Goal: Communication & Community: Participate in discussion

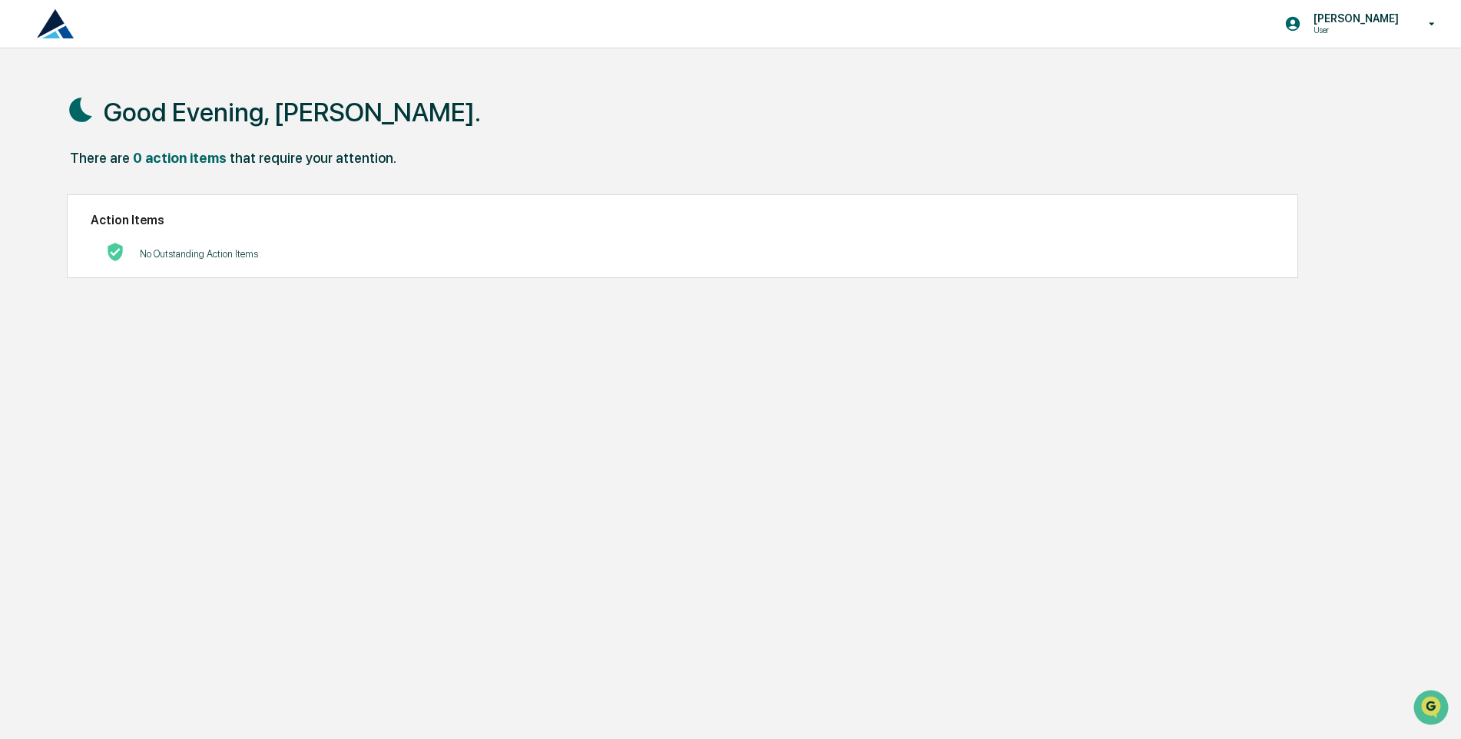
click at [399, 119] on div "Good Evening, Devlin." at bounding box center [724, 111] width 1315 height 77
click at [1361, 25] on p "User" at bounding box center [1353, 30] width 105 height 11
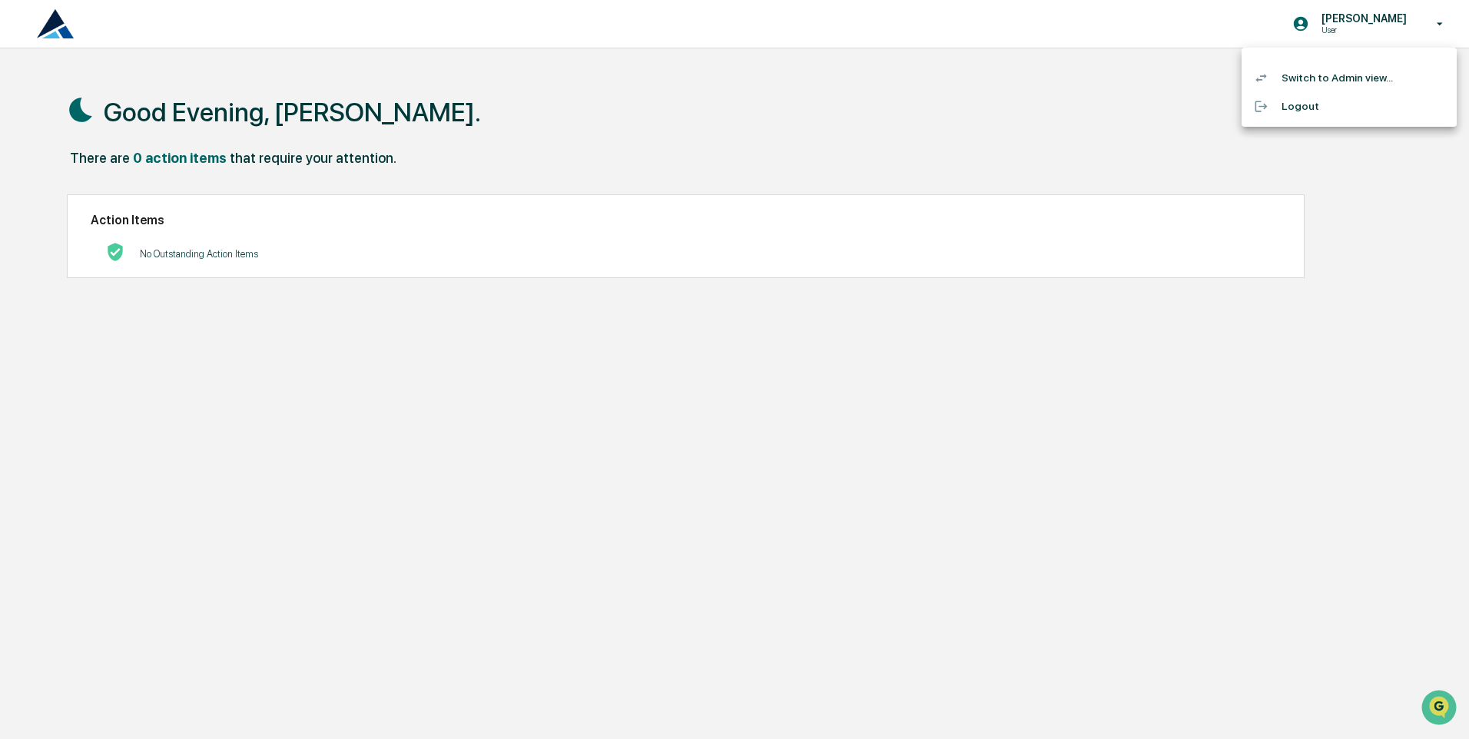
click at [1048, 160] on div at bounding box center [734, 369] width 1469 height 739
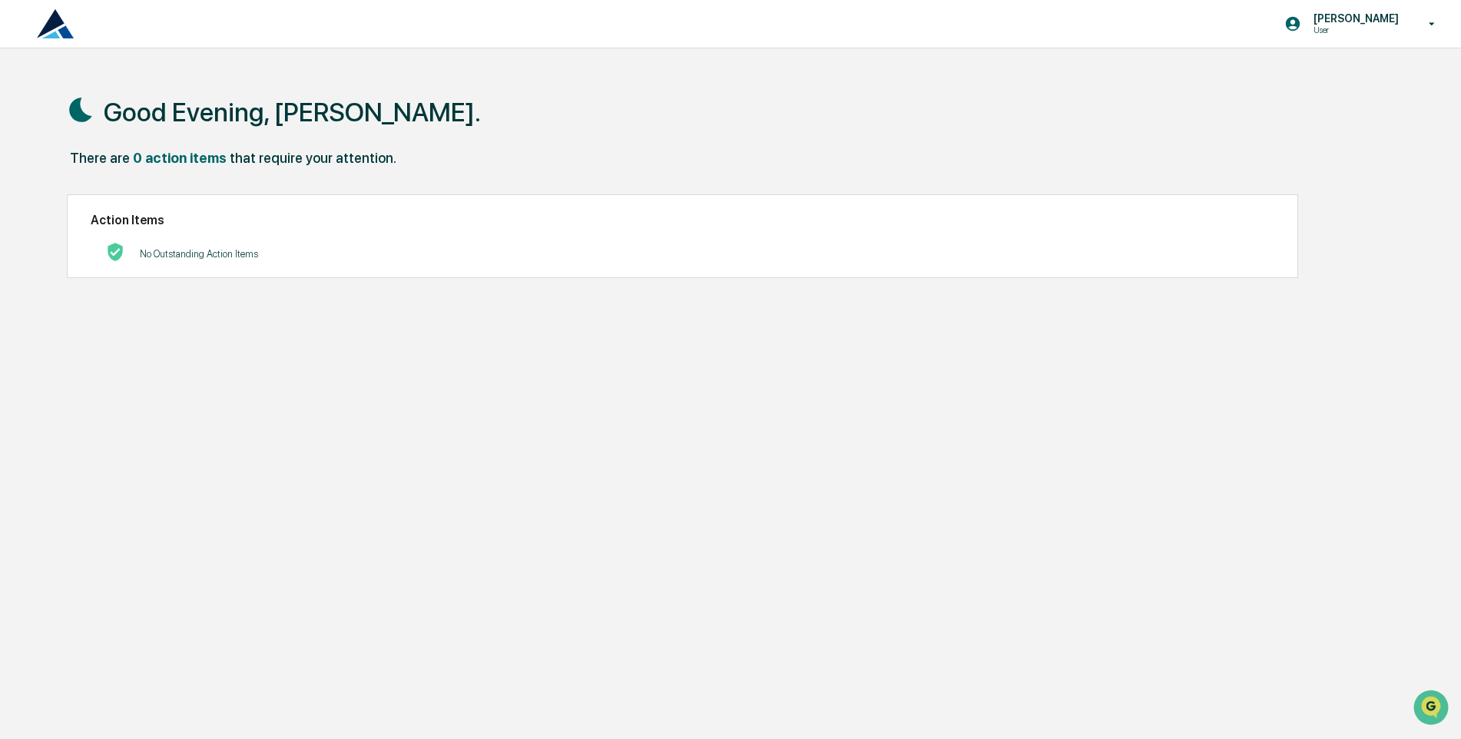
click at [191, 111] on h1 "Good Evening, Devlin." at bounding box center [292, 112] width 377 height 31
click at [61, 31] on img at bounding box center [55, 23] width 37 height 29
drag, startPoint x: 137, startPoint y: 215, endPoint x: 162, endPoint y: 215, distance: 24.6
click at [140, 215] on h2 "Action Items" at bounding box center [683, 220] width 1184 height 15
click at [1380, 27] on p "User" at bounding box center [1353, 30] width 105 height 11
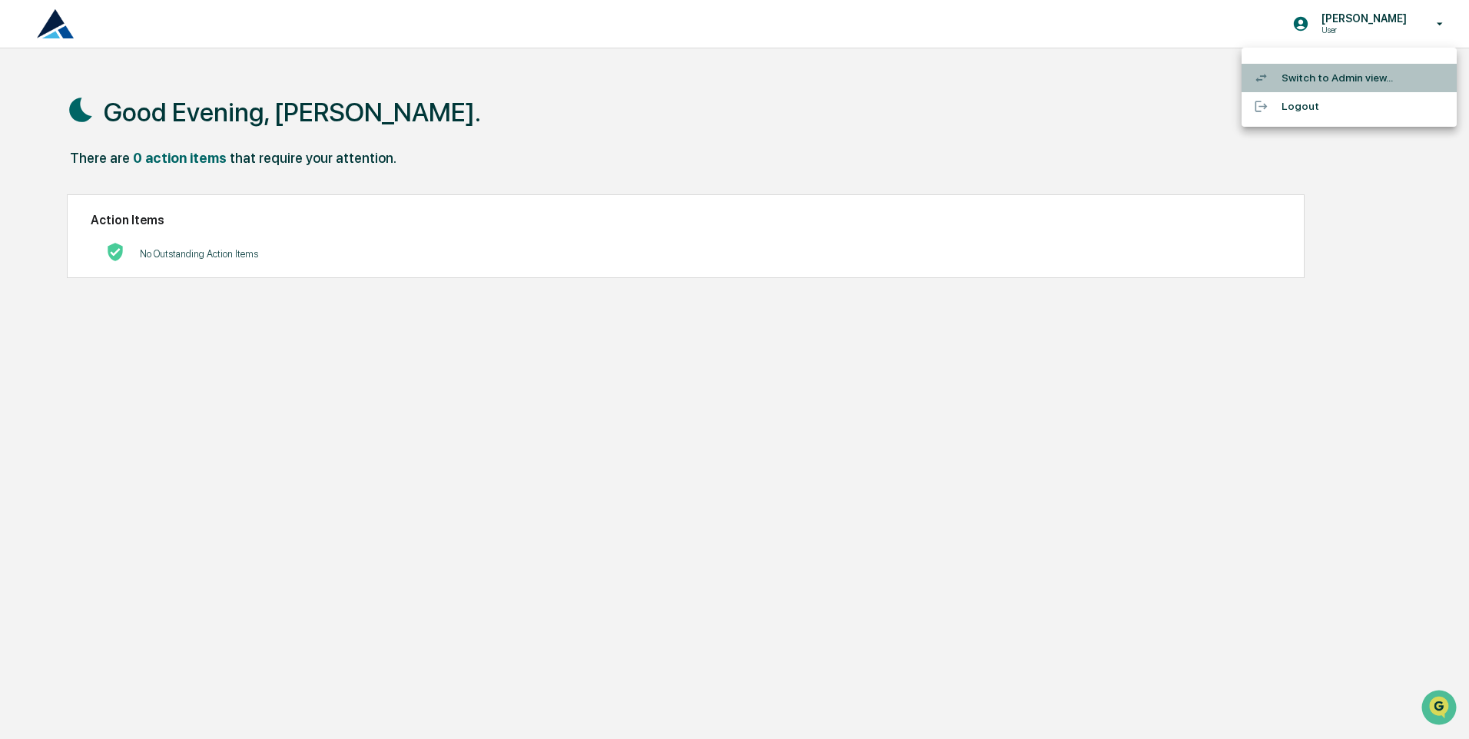
click at [1311, 78] on li "Switch to Admin view..." at bounding box center [1348, 78] width 215 height 28
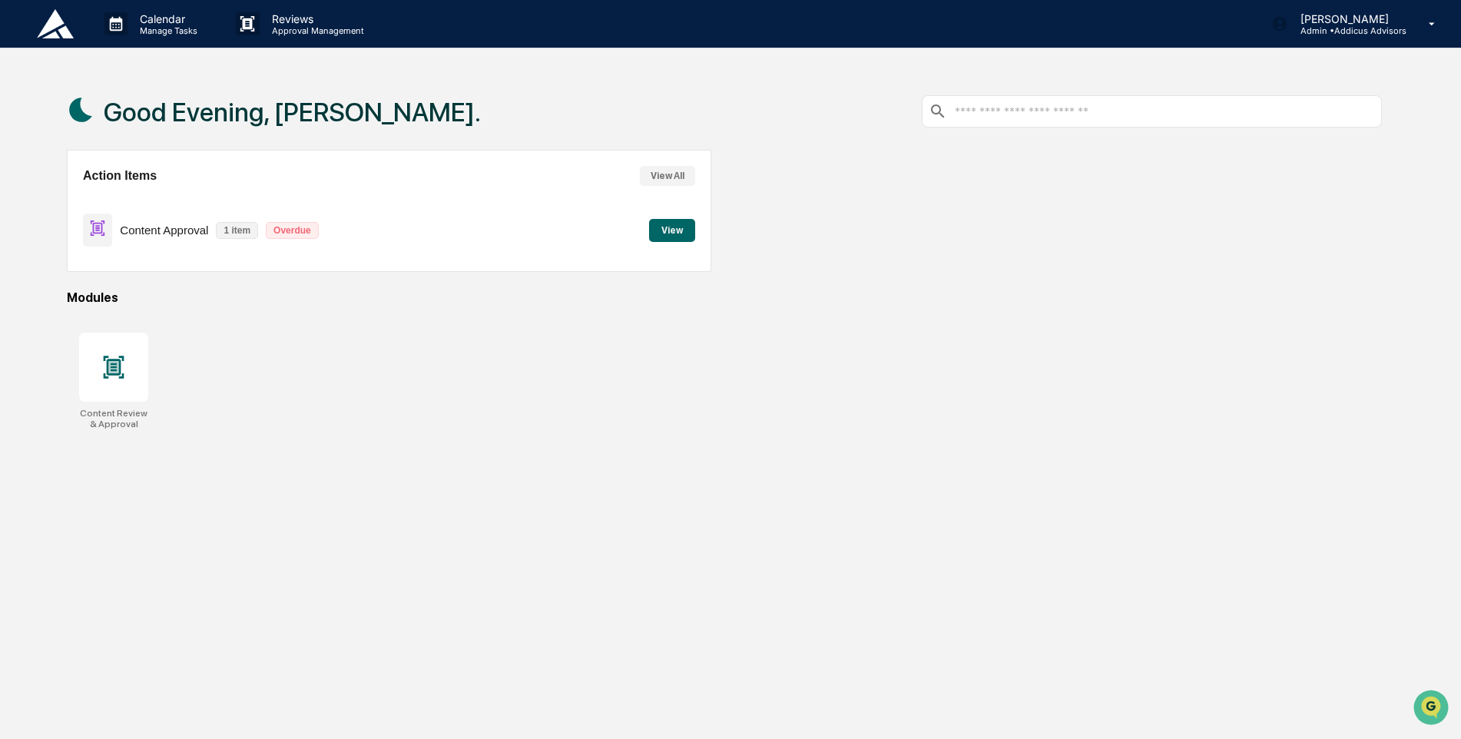
click at [683, 230] on button "View" at bounding box center [672, 230] width 46 height 23
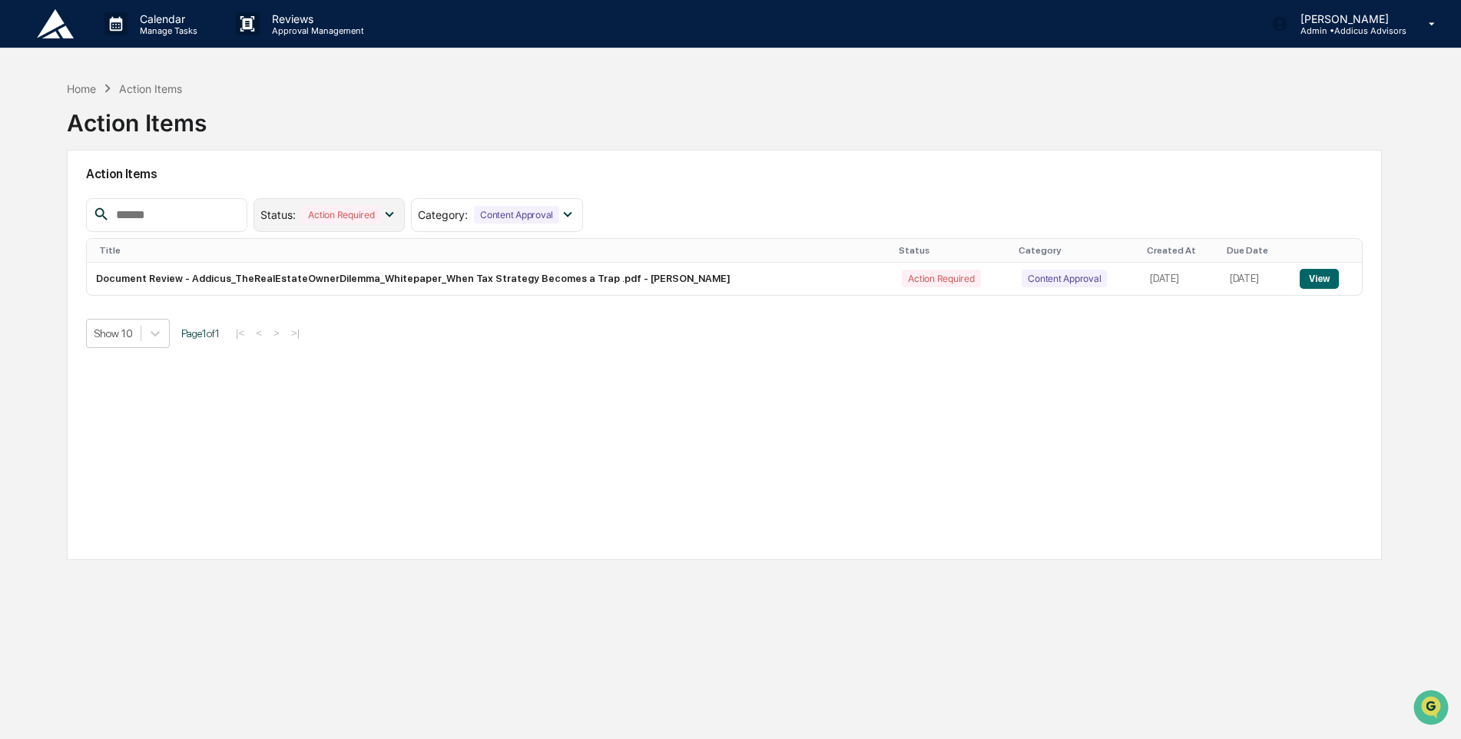
click at [393, 214] on icon at bounding box center [389, 214] width 8 height 5
click at [337, 310] on div "Resolved" at bounding box center [312, 314] width 51 height 18
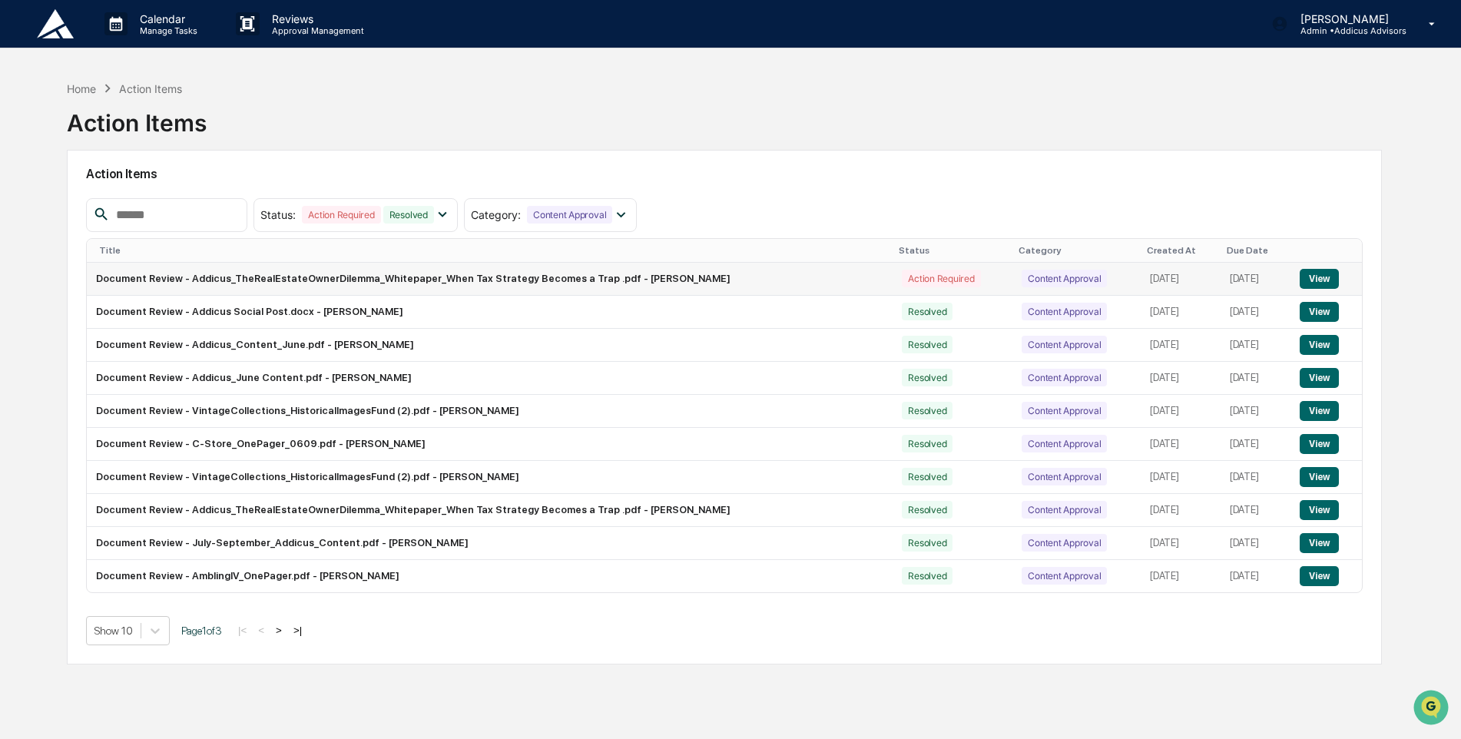
click at [1330, 280] on button "View" at bounding box center [1319, 279] width 39 height 20
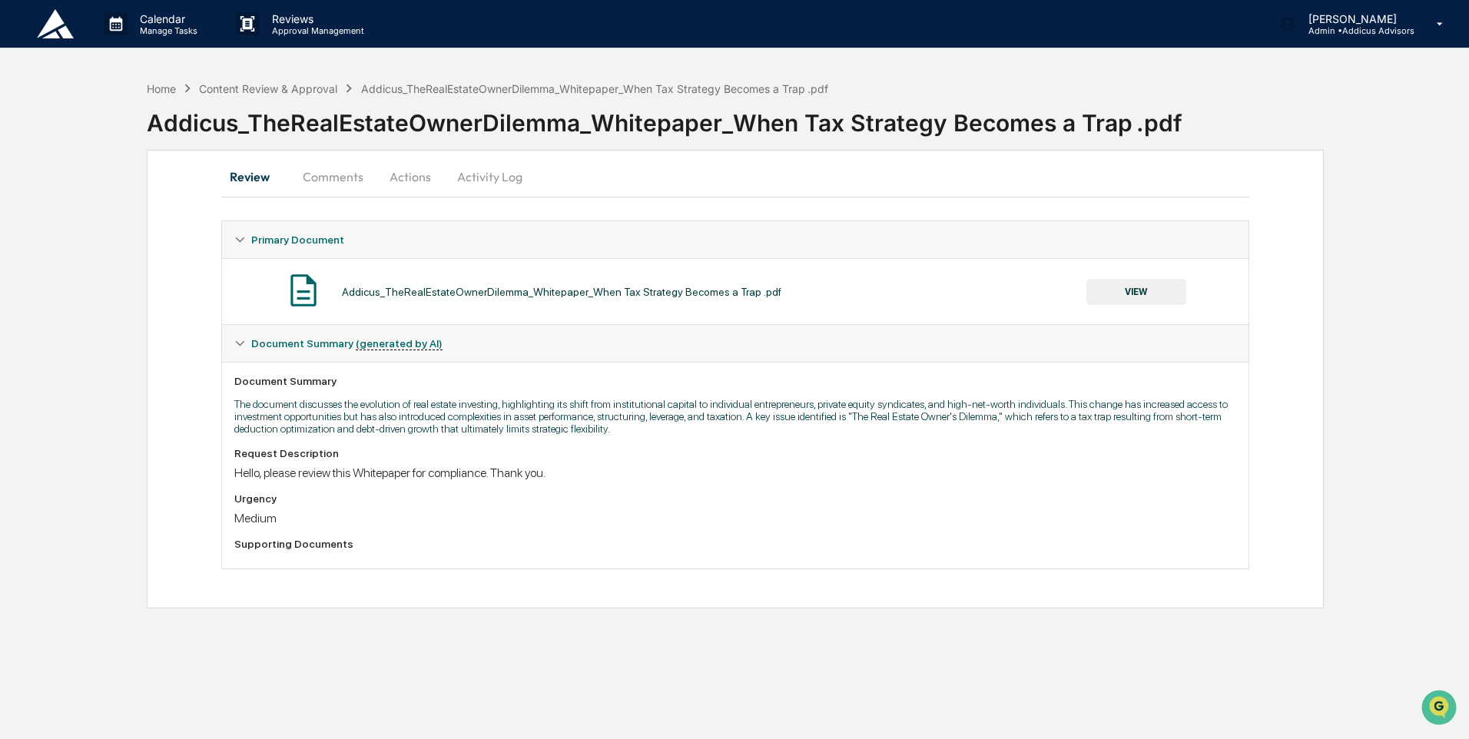
click at [1142, 290] on button "VIEW" at bounding box center [1136, 292] width 100 height 26
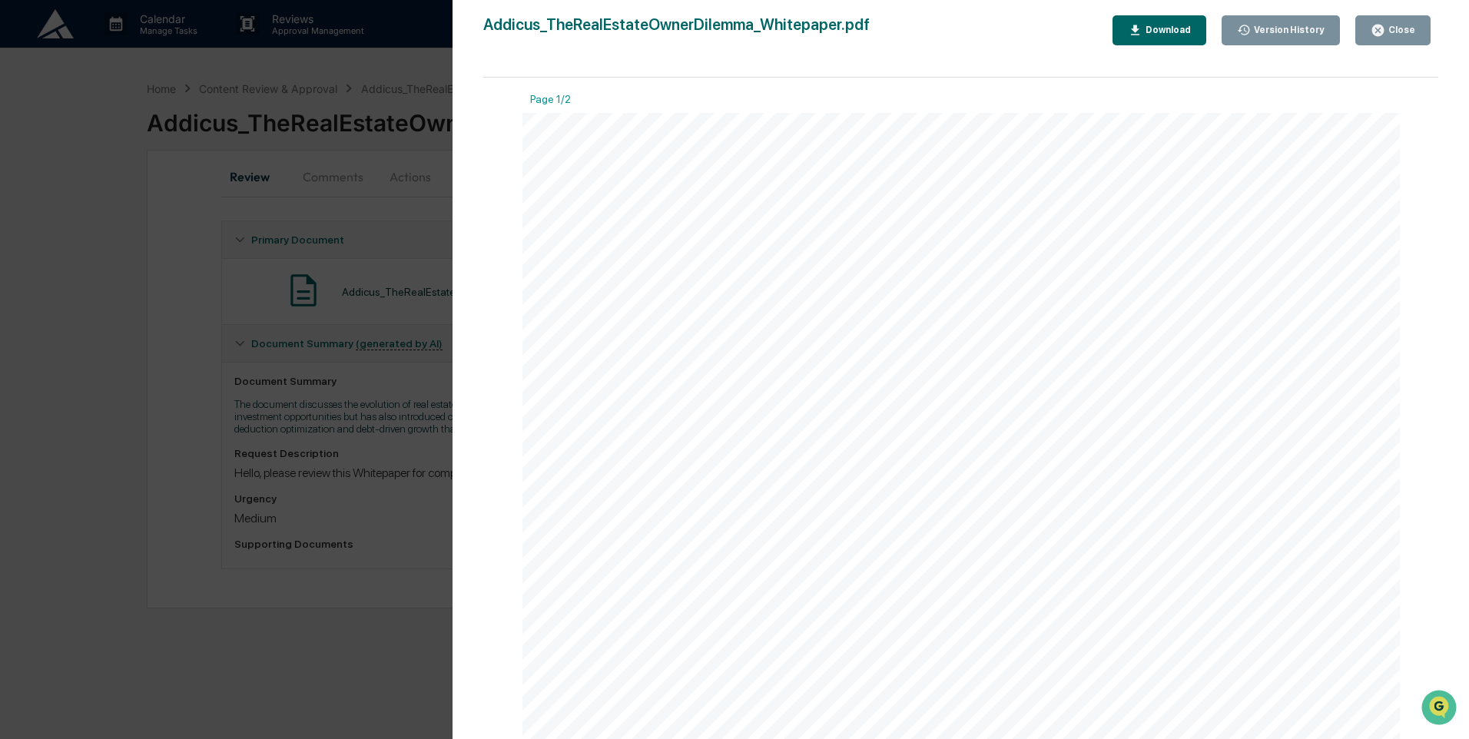
click at [1373, 35] on button "Close" at bounding box center [1392, 30] width 75 height 30
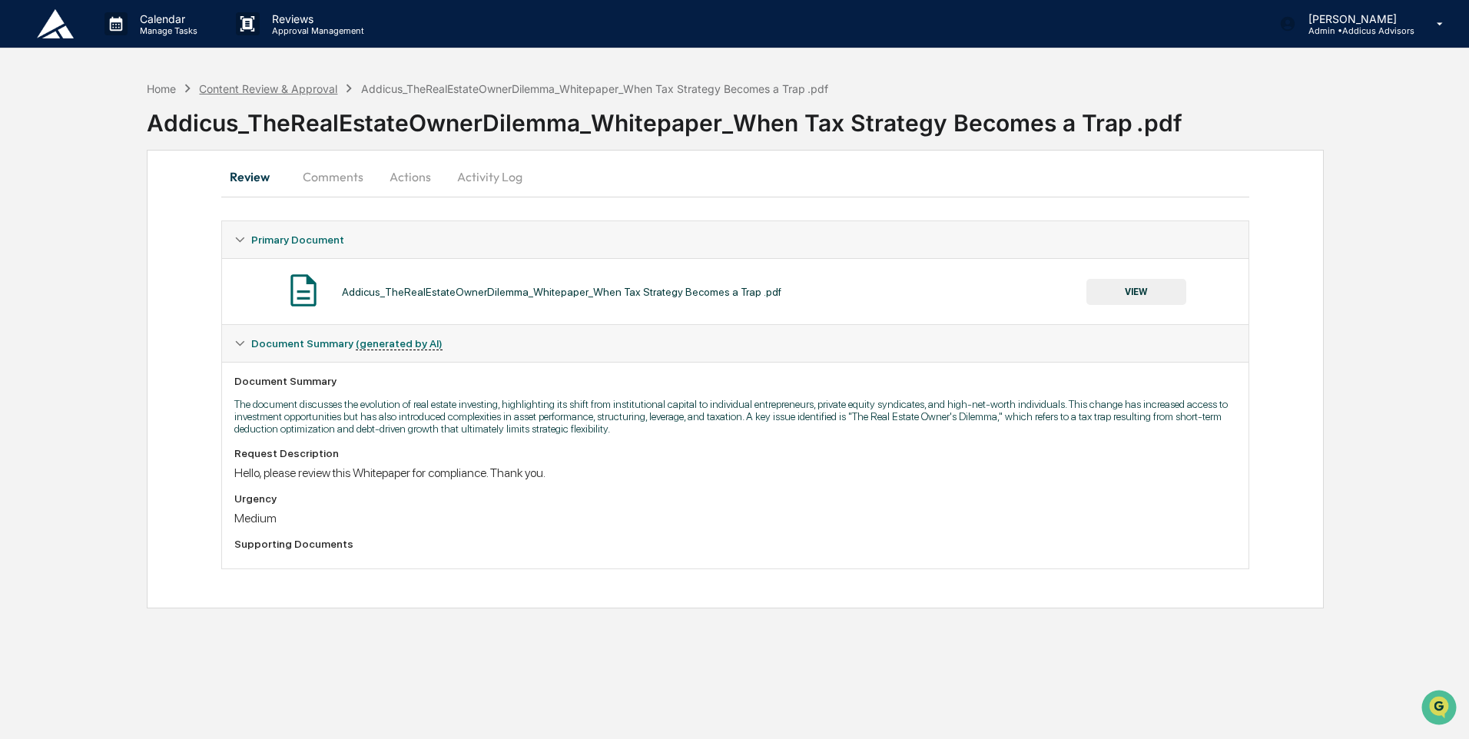
click at [253, 86] on div "Content Review & Approval" at bounding box center [268, 88] width 138 height 13
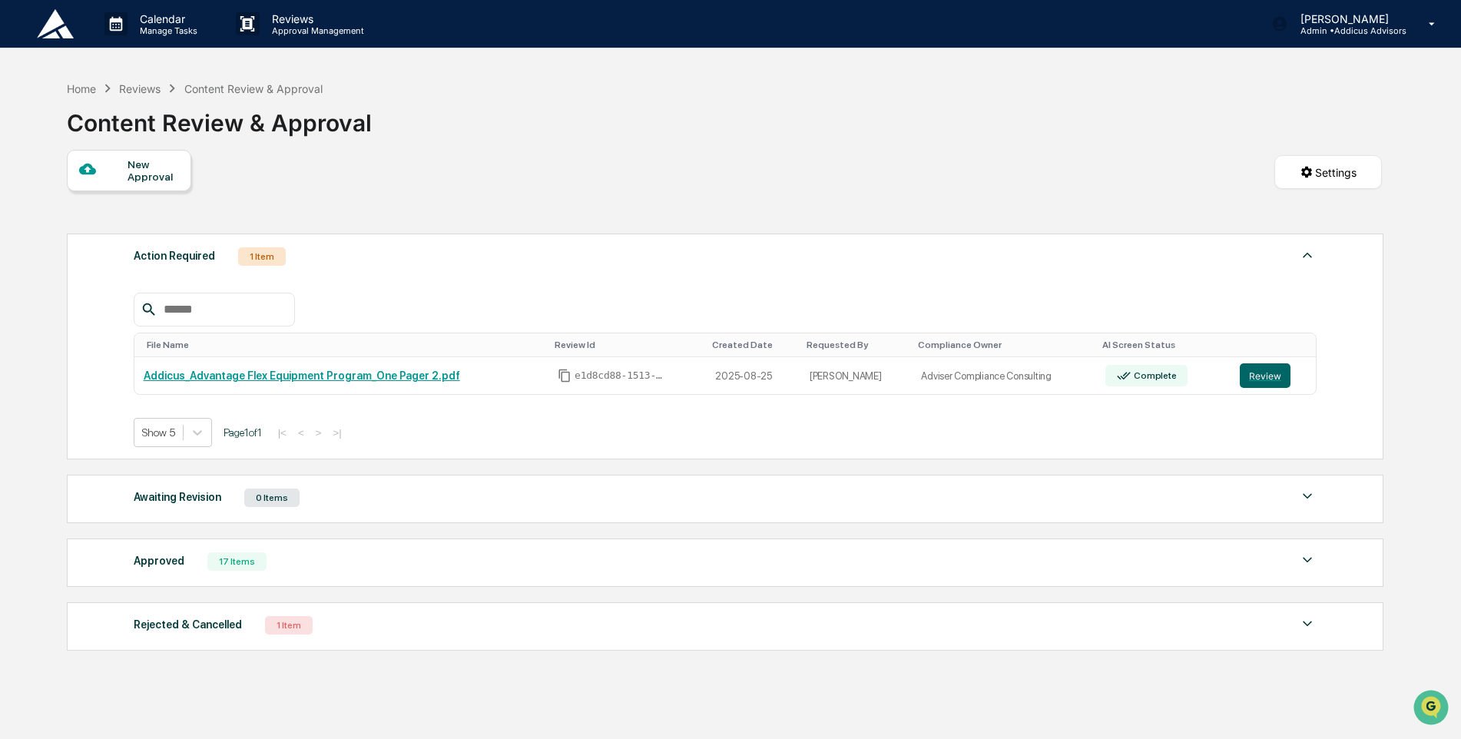
click at [245, 565] on div "17 Items" at bounding box center [236, 561] width 59 height 18
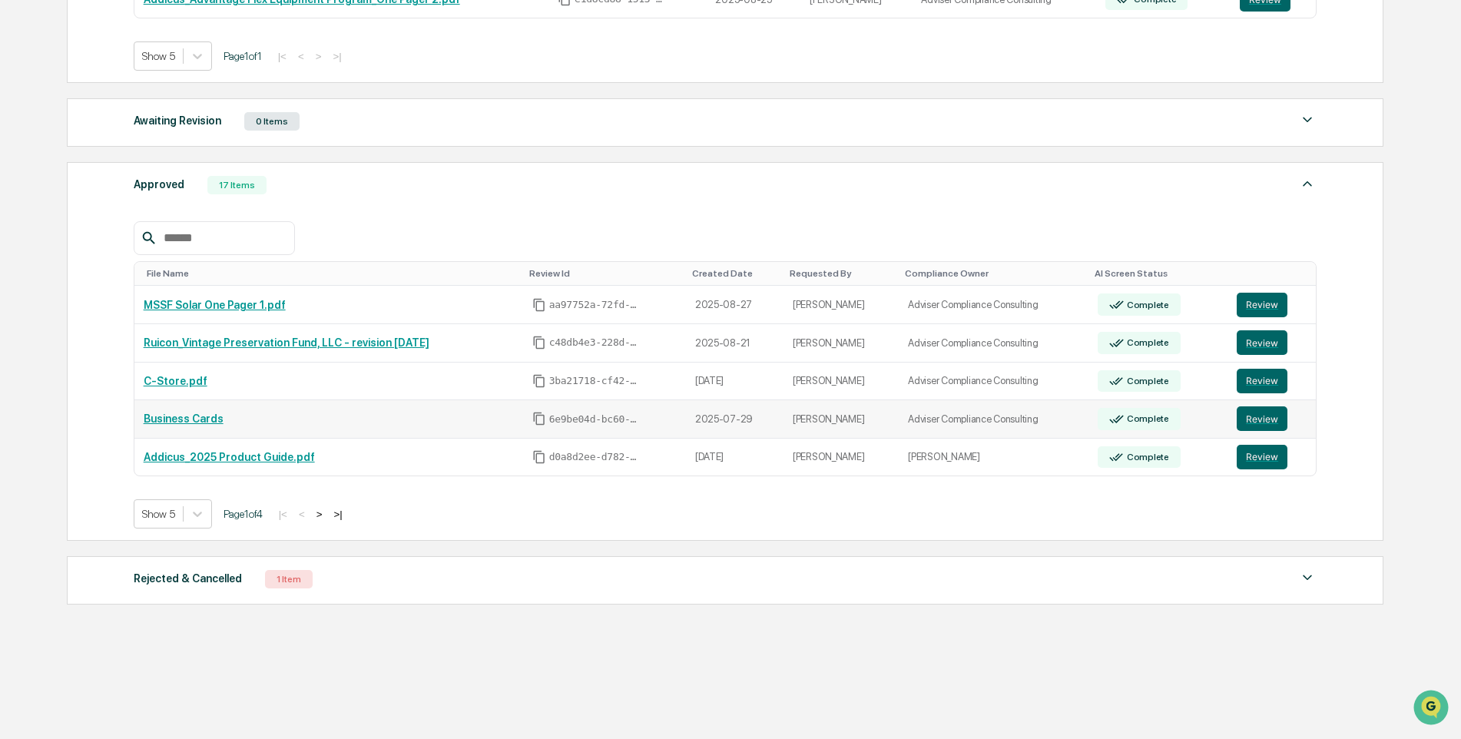
scroll to position [381, 0]
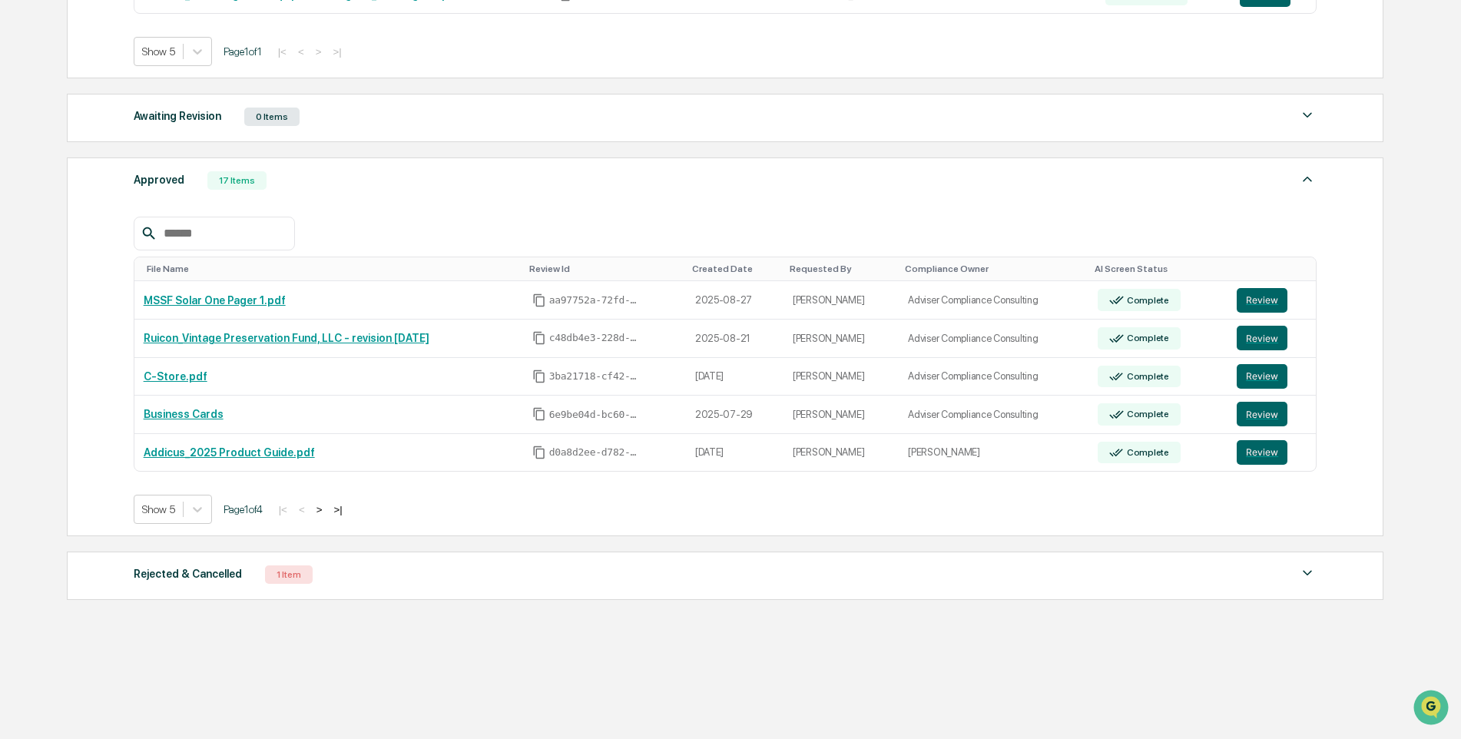
click at [326, 507] on button ">" at bounding box center [319, 509] width 15 height 13
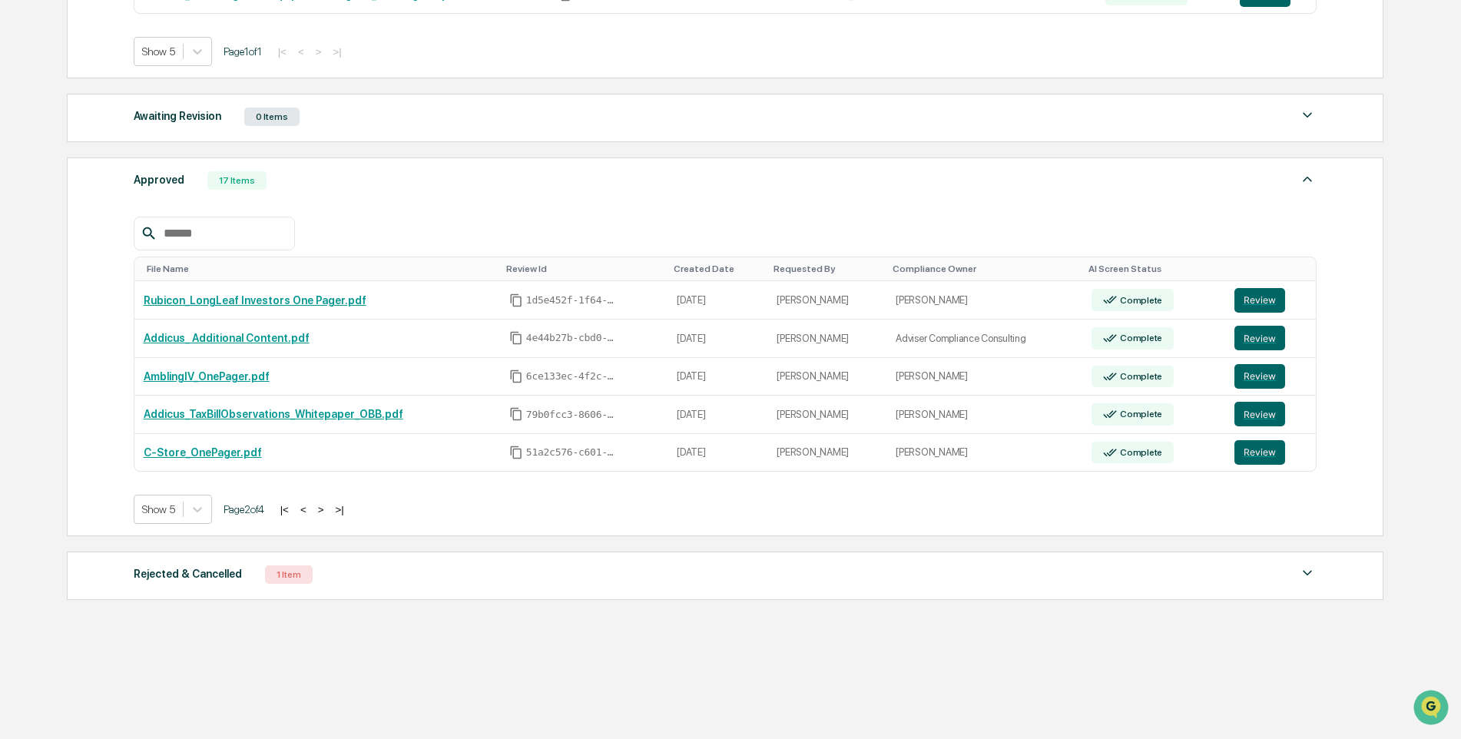
click at [326, 507] on button ">" at bounding box center [320, 509] width 15 height 13
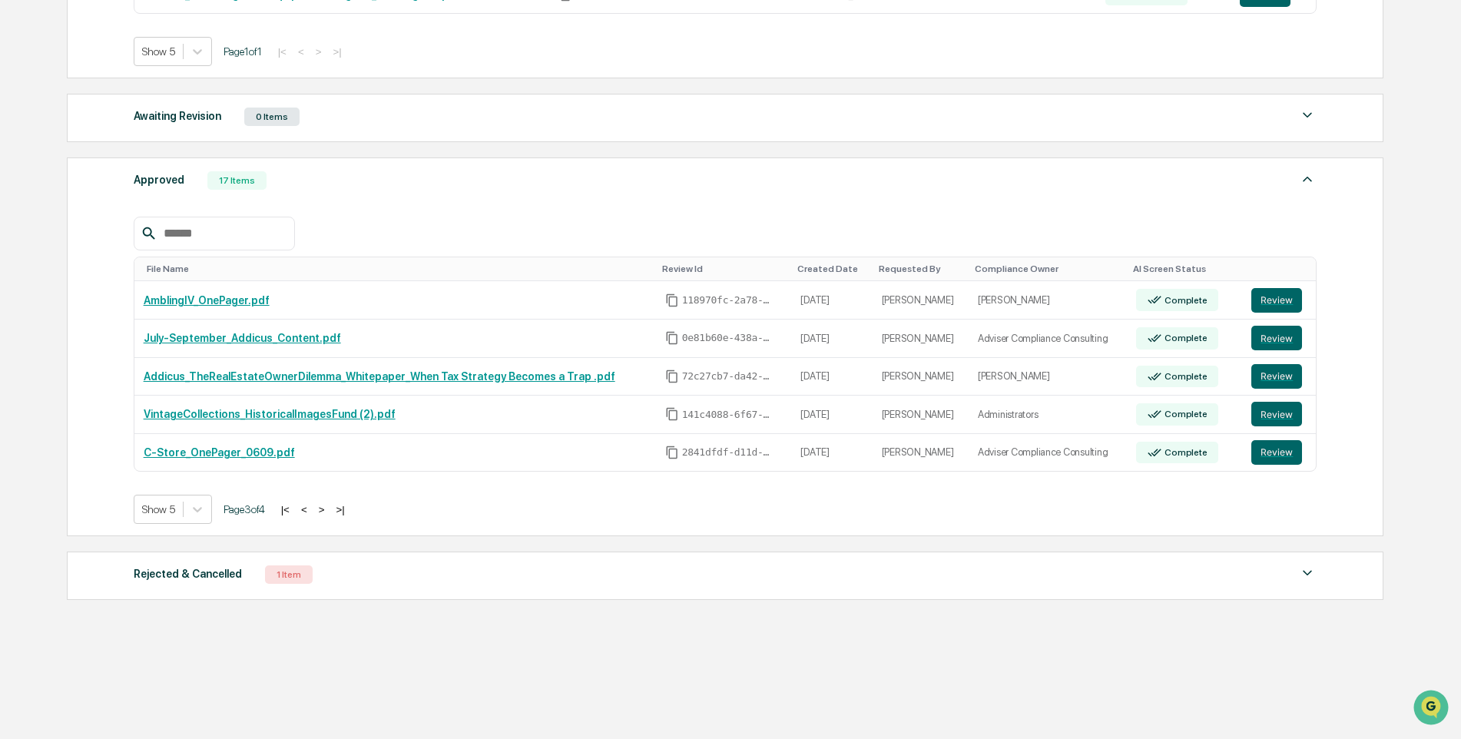
click at [326, 507] on button ">" at bounding box center [321, 509] width 15 height 13
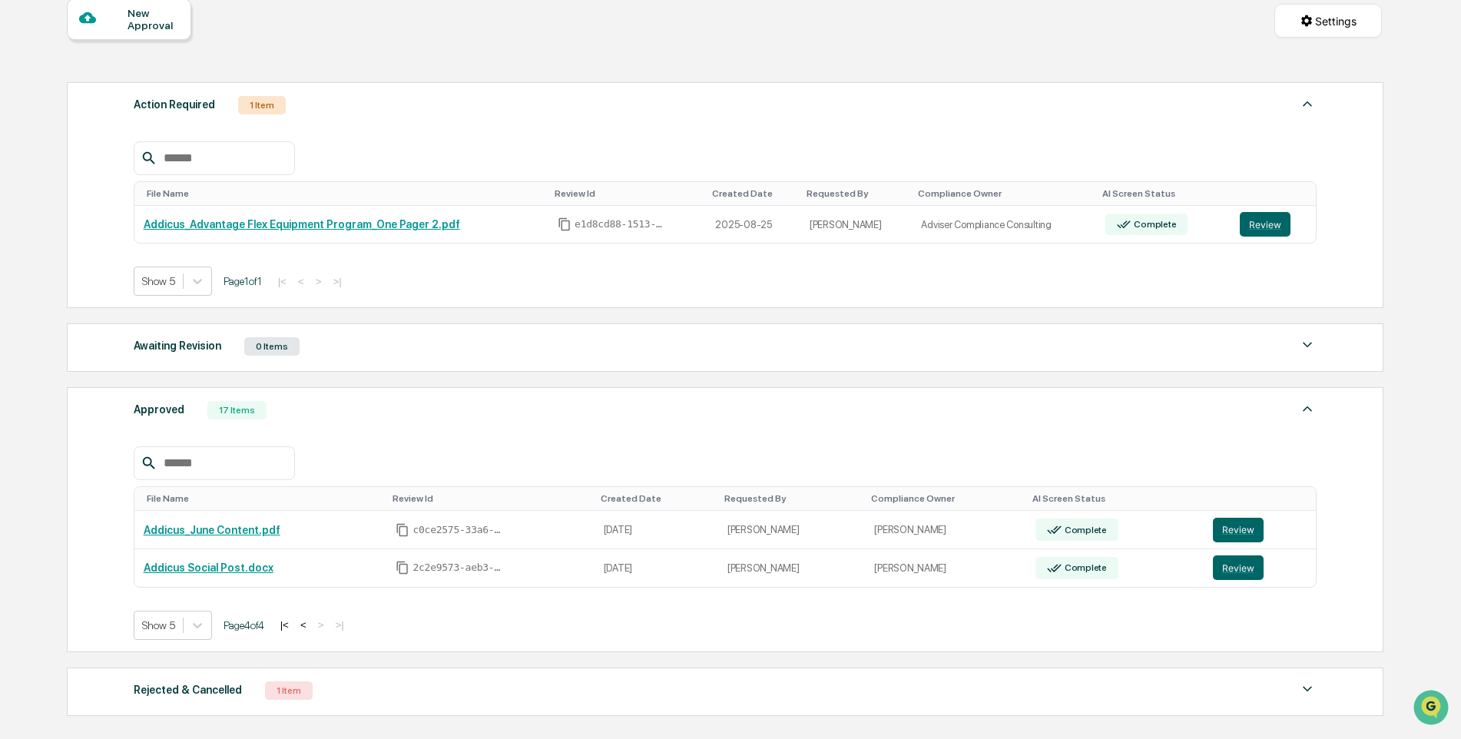
scroll to position [0, 0]
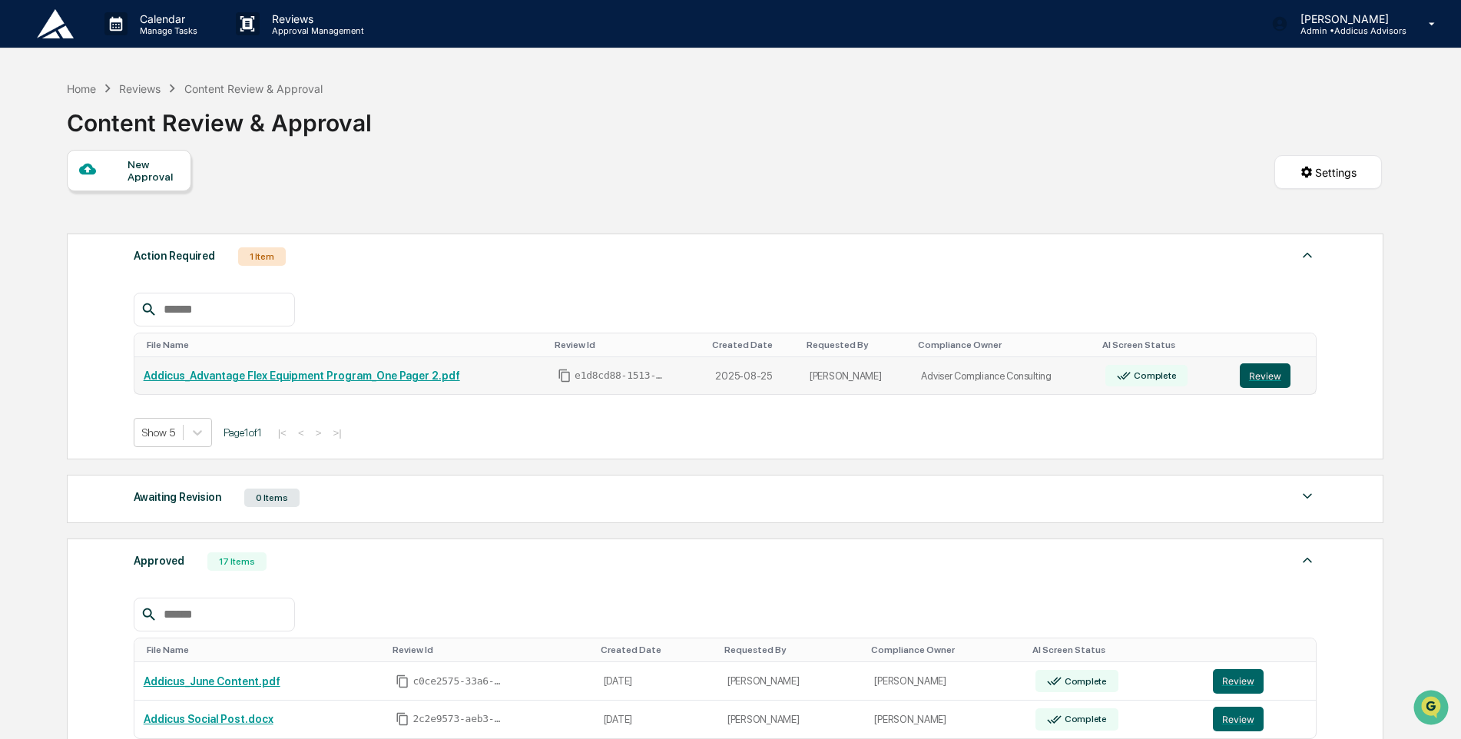
click at [1268, 386] on button "Review" at bounding box center [1265, 375] width 51 height 25
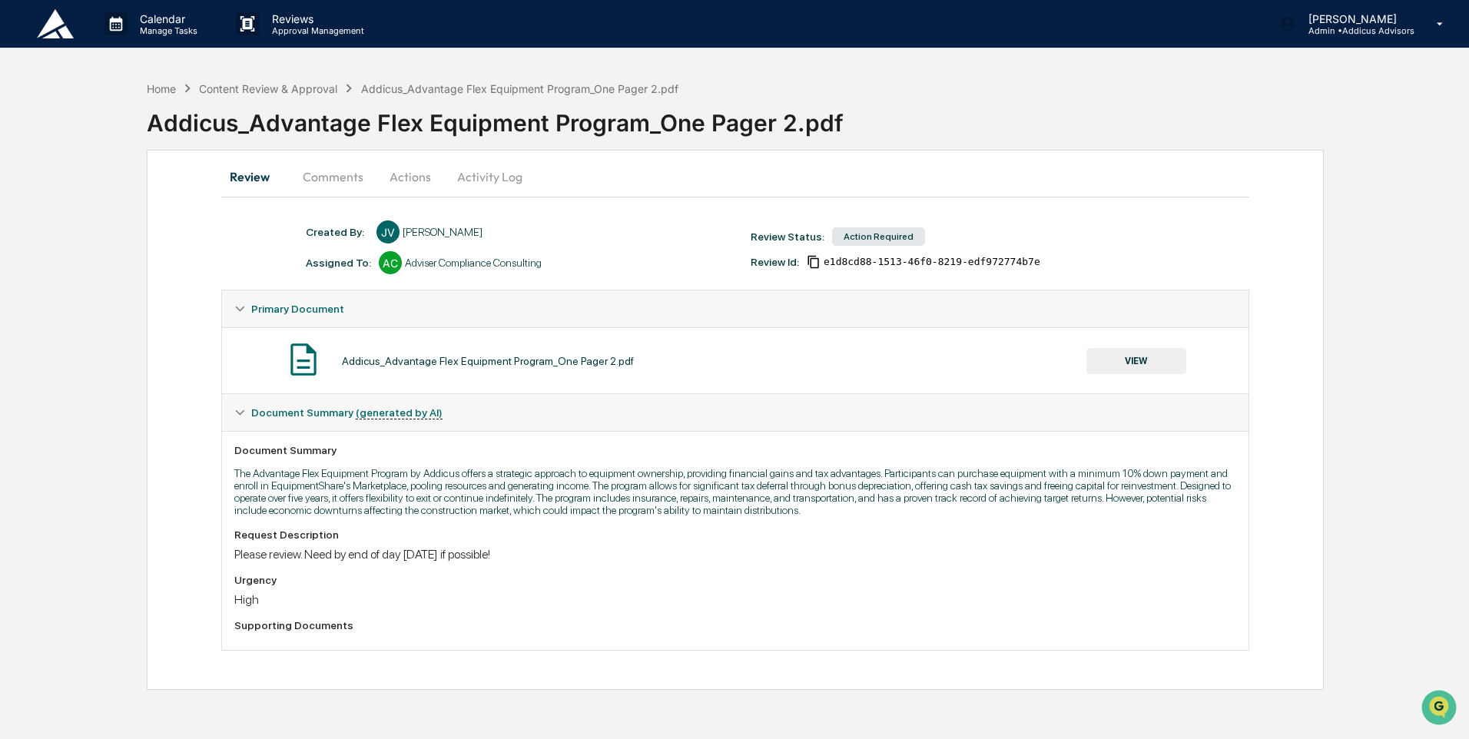
click at [1125, 359] on button "VIEW" at bounding box center [1136, 361] width 100 height 26
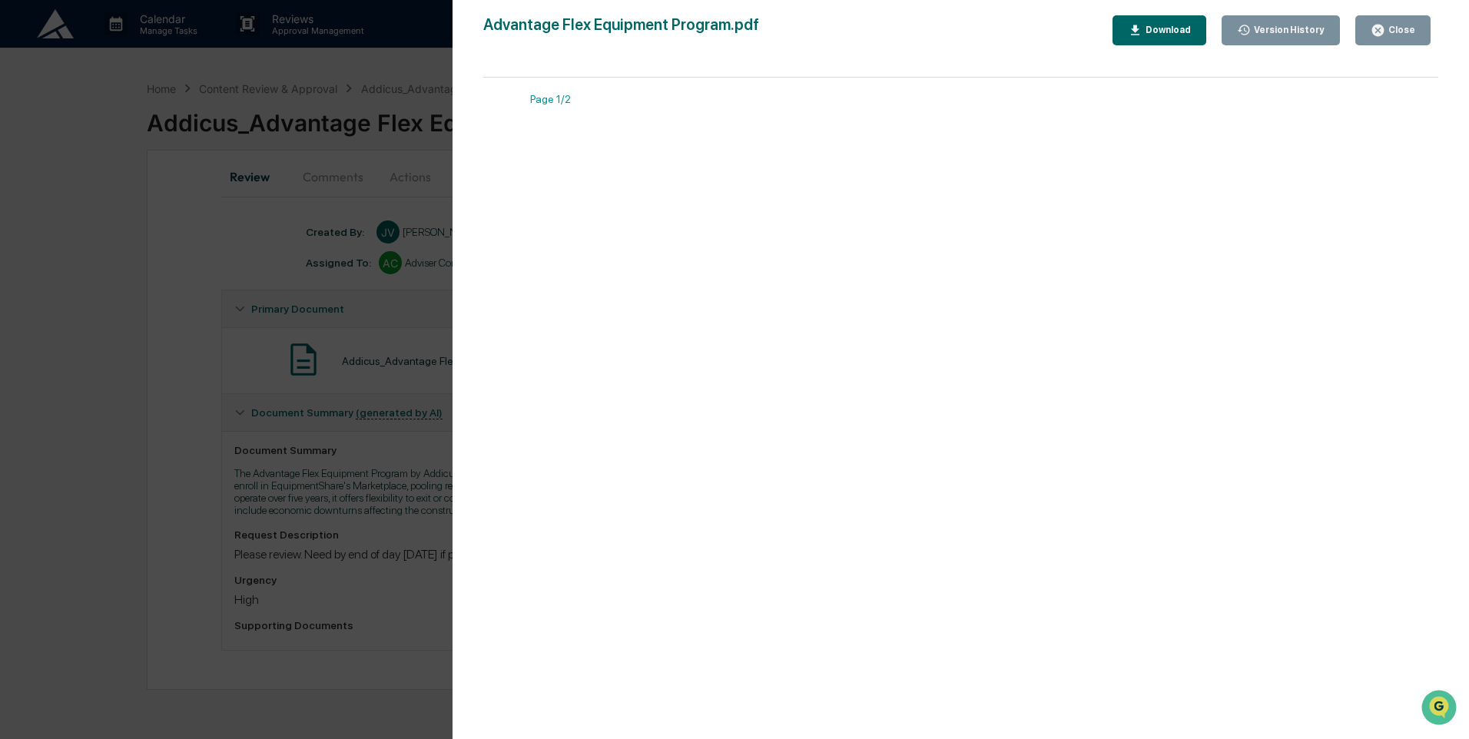
click at [1174, 28] on div "Download" at bounding box center [1166, 30] width 48 height 11
click at [293, 232] on div "Version History [DATE] 04:38 PM [PERSON_NAME] [DATE] 10:03 PM [PERSON_NAME] Adv…" at bounding box center [734, 369] width 1469 height 739
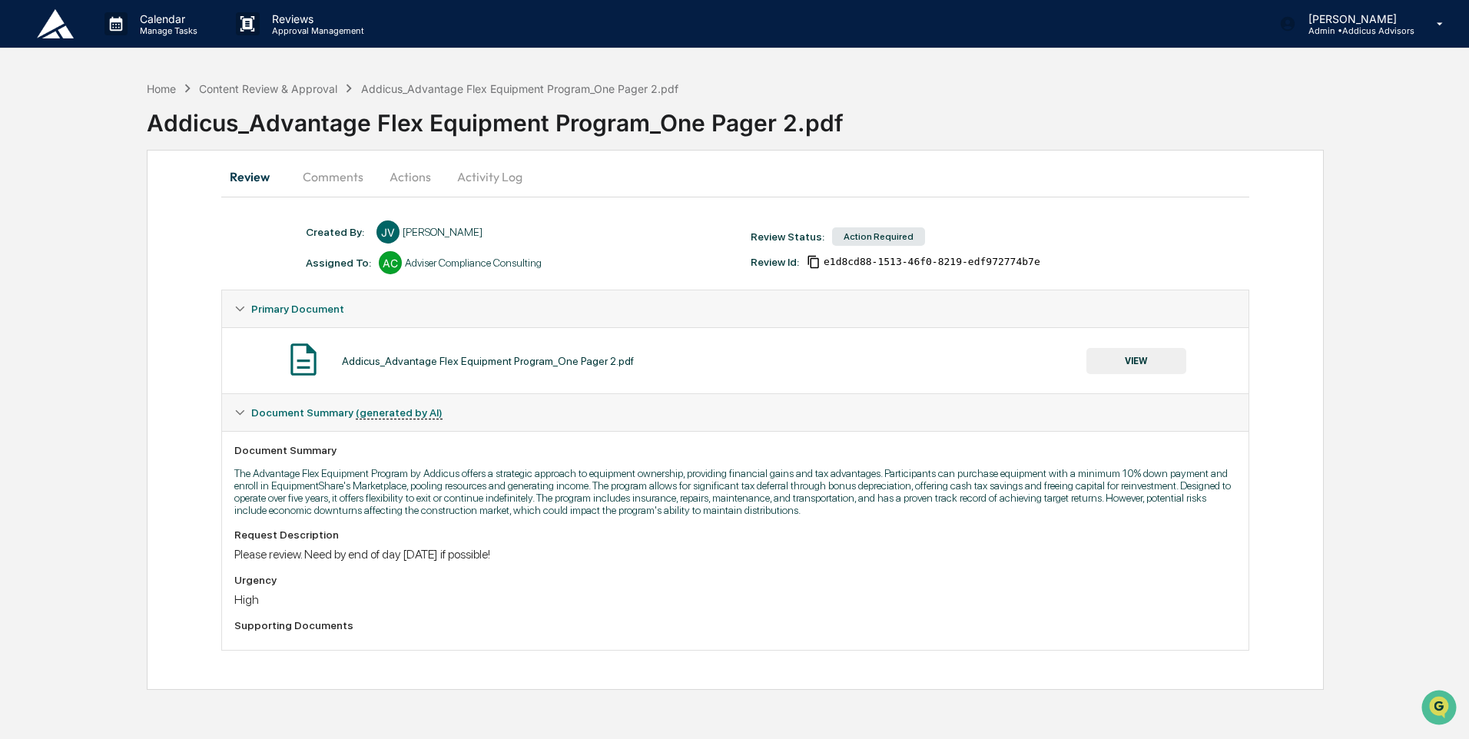
click at [330, 180] on button "Comments" at bounding box center [332, 176] width 85 height 37
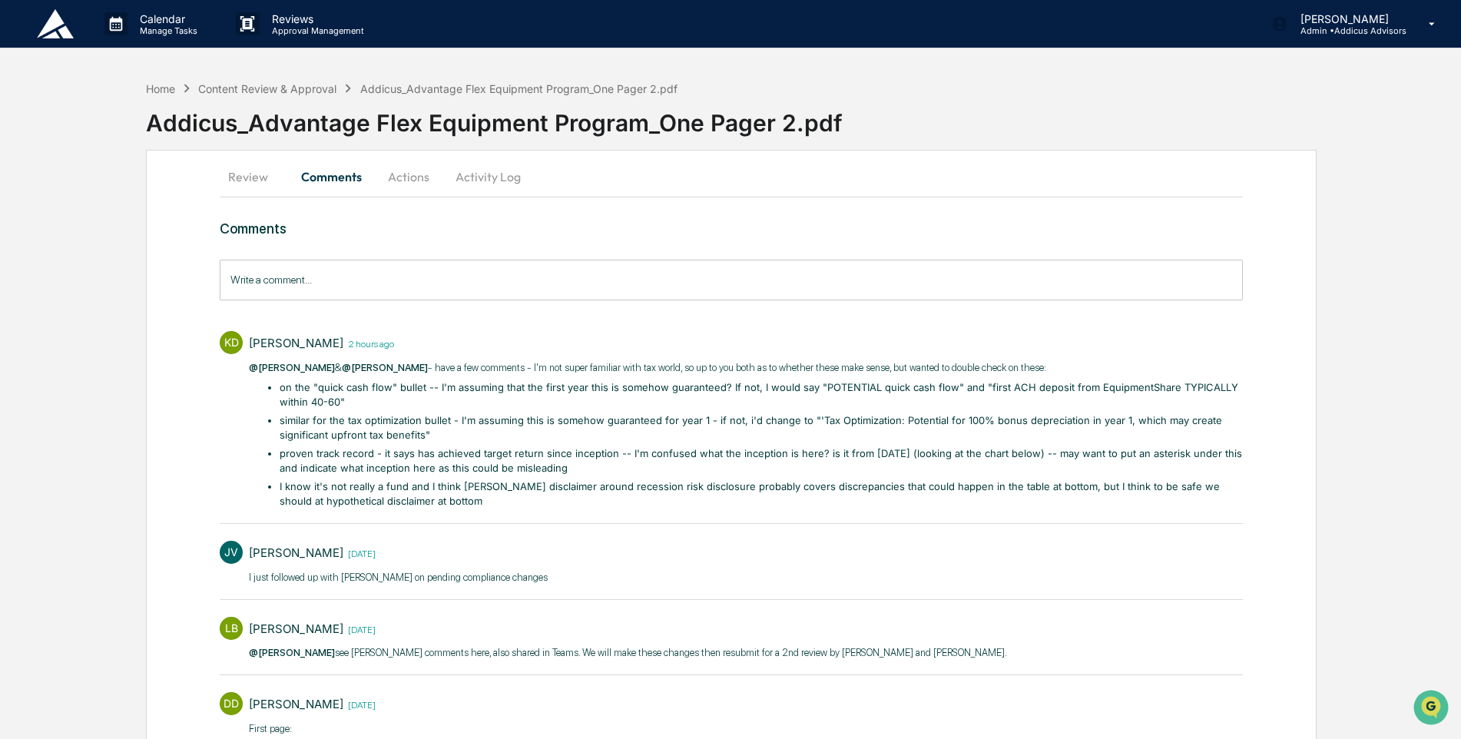
click at [357, 403] on li "on the "quick cash flow" bullet -- I'm assuming that the first year this is som…" at bounding box center [761, 395] width 963 height 30
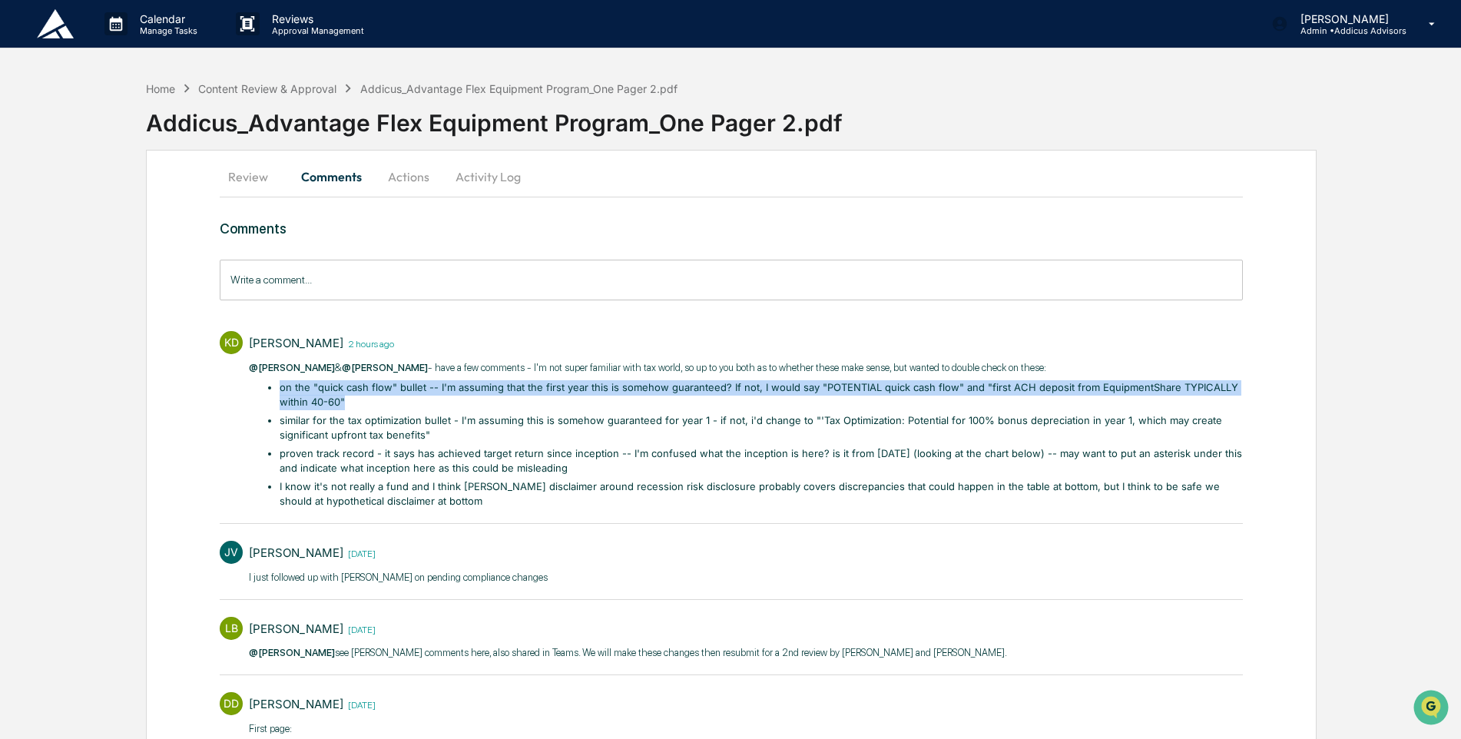
drag, startPoint x: 352, startPoint y: 398, endPoint x: 222, endPoint y: 395, distance: 129.8
click at [222, 395] on div "KD [PERSON_NAME] 2 hours ago @[PERSON_NAME] & @[PERSON_NAME] - have a few comme…" at bounding box center [731, 418] width 1022 height 190
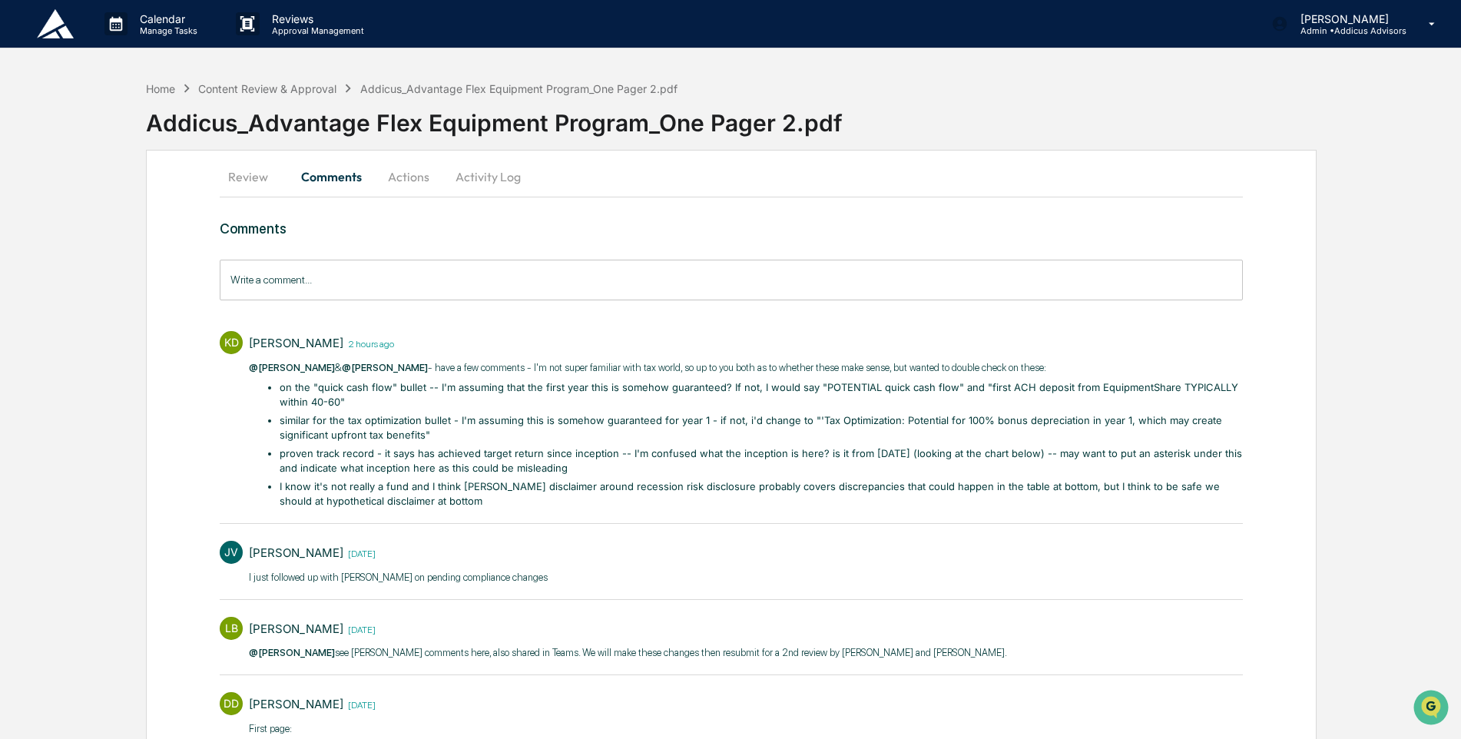
drag, startPoint x: 222, startPoint y: 395, endPoint x: 469, endPoint y: 505, distance: 270.6
click at [469, 505] on li "I know it's not really a fund and I think [PERSON_NAME] disclaimer around reces…" at bounding box center [761, 494] width 963 height 30
drag, startPoint x: 467, startPoint y: 505, endPoint x: 218, endPoint y: 383, distance: 277.2
click at [218, 383] on div "Review Comments Actions Activity Log Comments Write a comment... Write a commen…" at bounding box center [731, 697] width 1171 height 1095
click at [242, 389] on div "KD [PERSON_NAME] 2 hours ago @[PERSON_NAME] & @[PERSON_NAME] - have a few comme…" at bounding box center [731, 418] width 1022 height 190
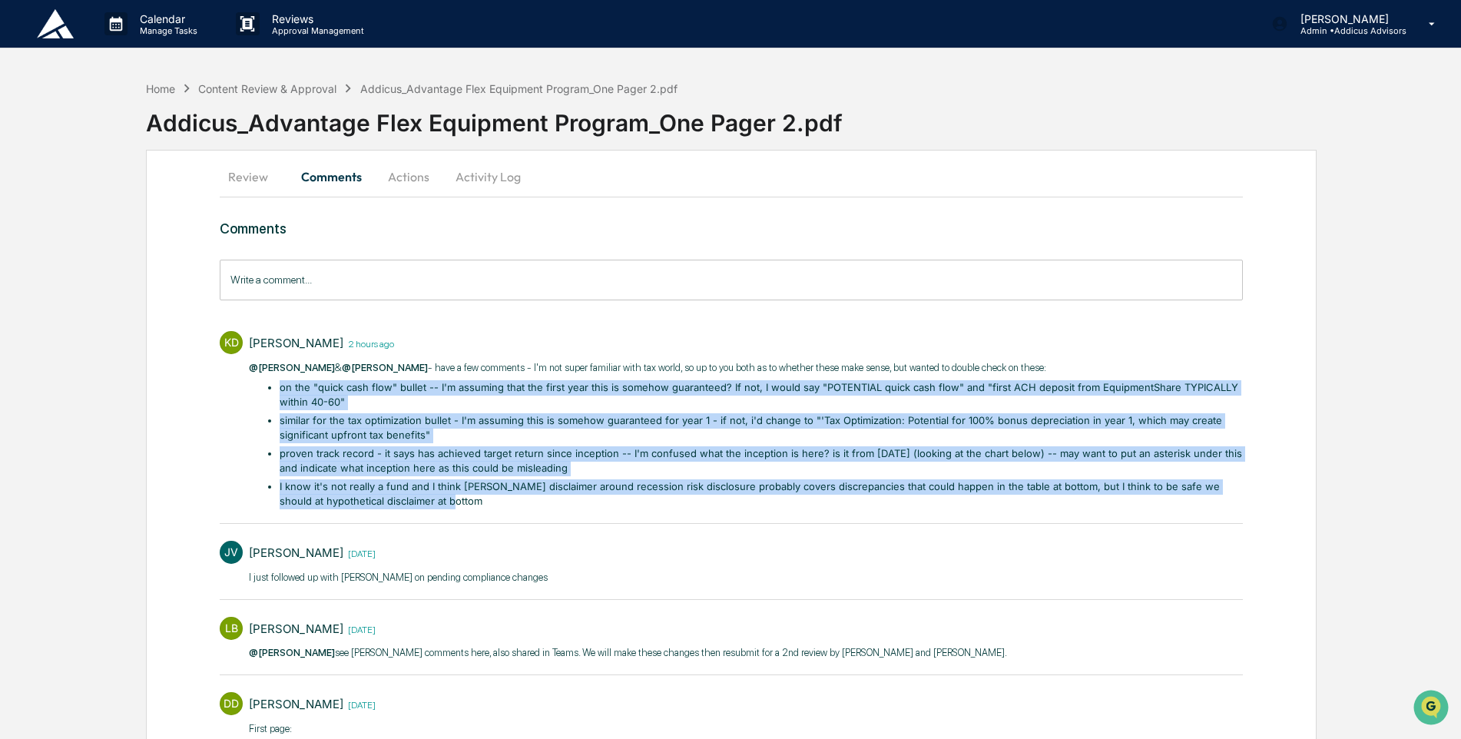
drag, startPoint x: 451, startPoint y: 502, endPoint x: 283, endPoint y: 386, distance: 204.3
click at [277, 384] on ul "on the "quick cash flow" bullet -- I'm assuming that the first year this is som…" at bounding box center [753, 444] width 979 height 129
drag, startPoint x: 279, startPoint y: 389, endPoint x: 567, endPoint y: 514, distance: 314.1
click at [567, 514] on div "[PERSON_NAME] 2 hours ago @[PERSON_NAME] & @[PERSON_NAME] - have a few comments…" at bounding box center [745, 422] width 993 height 183
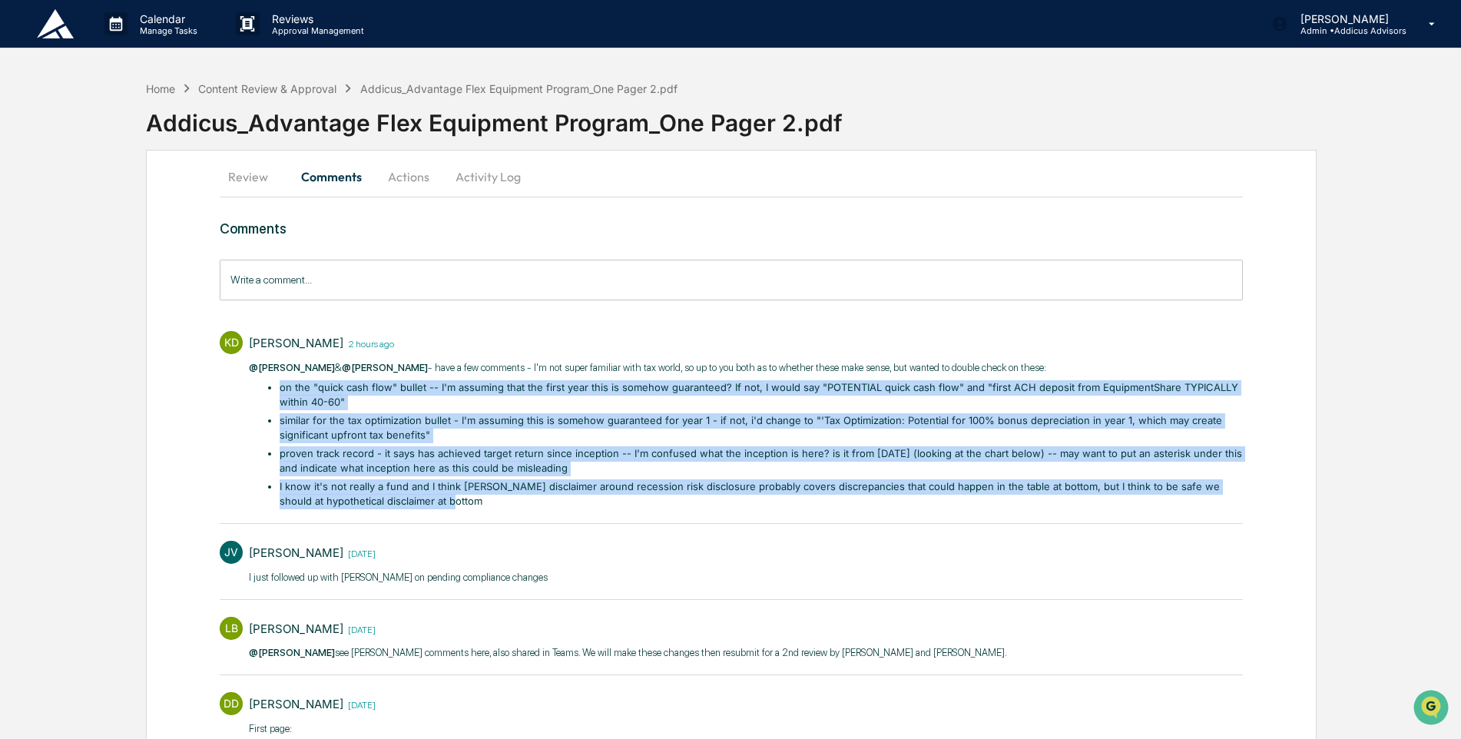
drag, startPoint x: 567, startPoint y: 514, endPoint x: 449, endPoint y: 459, distance: 129.6
copy ul "on the "quick cash flow" bullet -- I'm assuming that the first year this is som…"
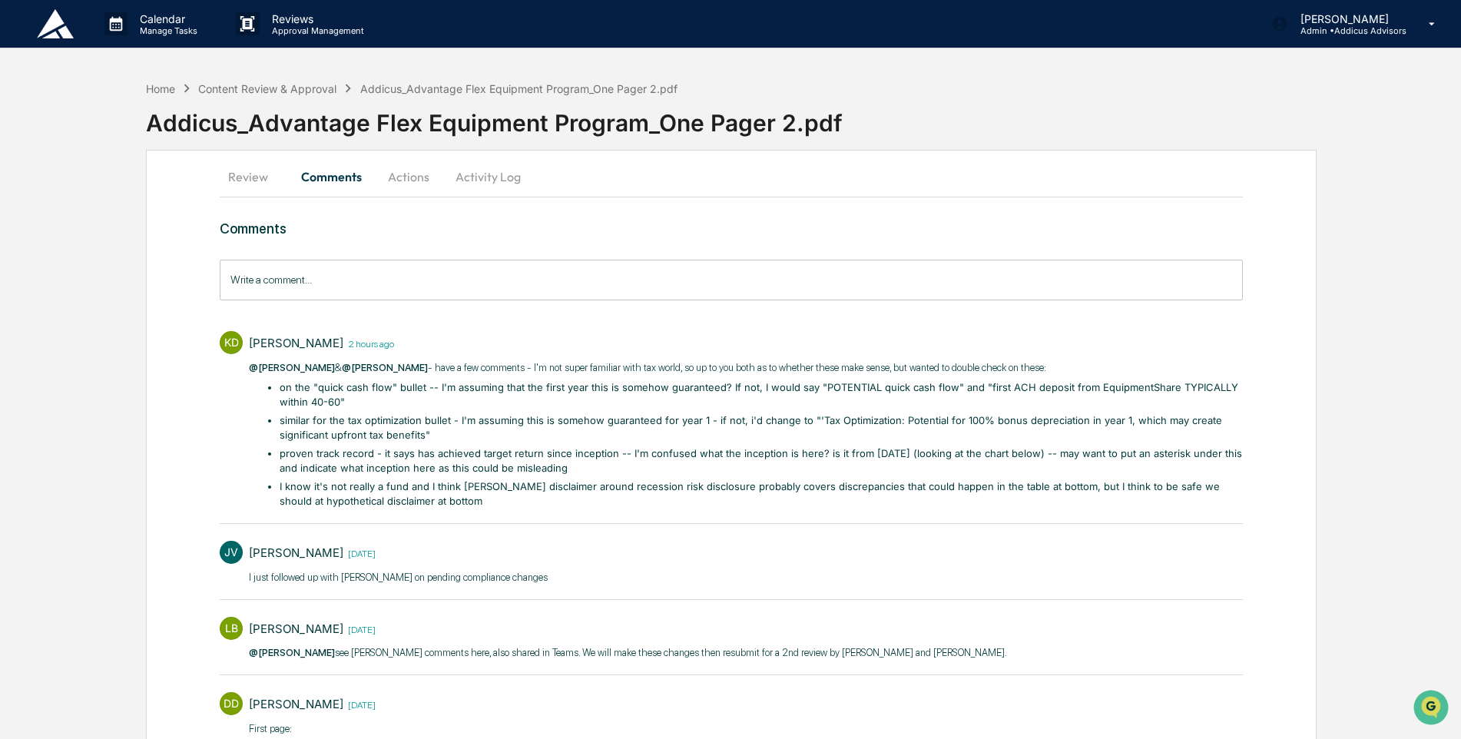
click at [290, 286] on input "Write a comment..." at bounding box center [731, 280] width 1022 height 41
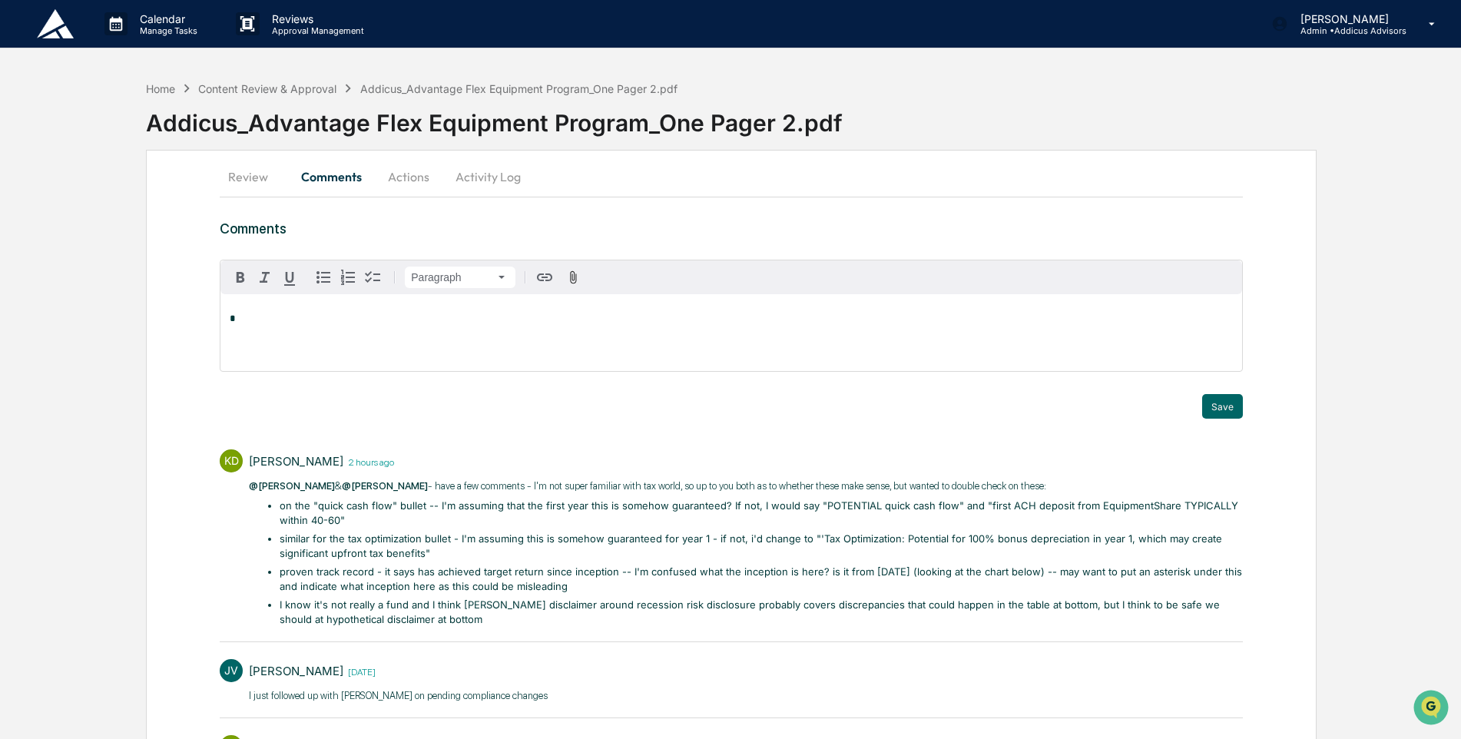
drag, startPoint x: 290, startPoint y: 286, endPoint x: 269, endPoint y: 332, distance: 50.9
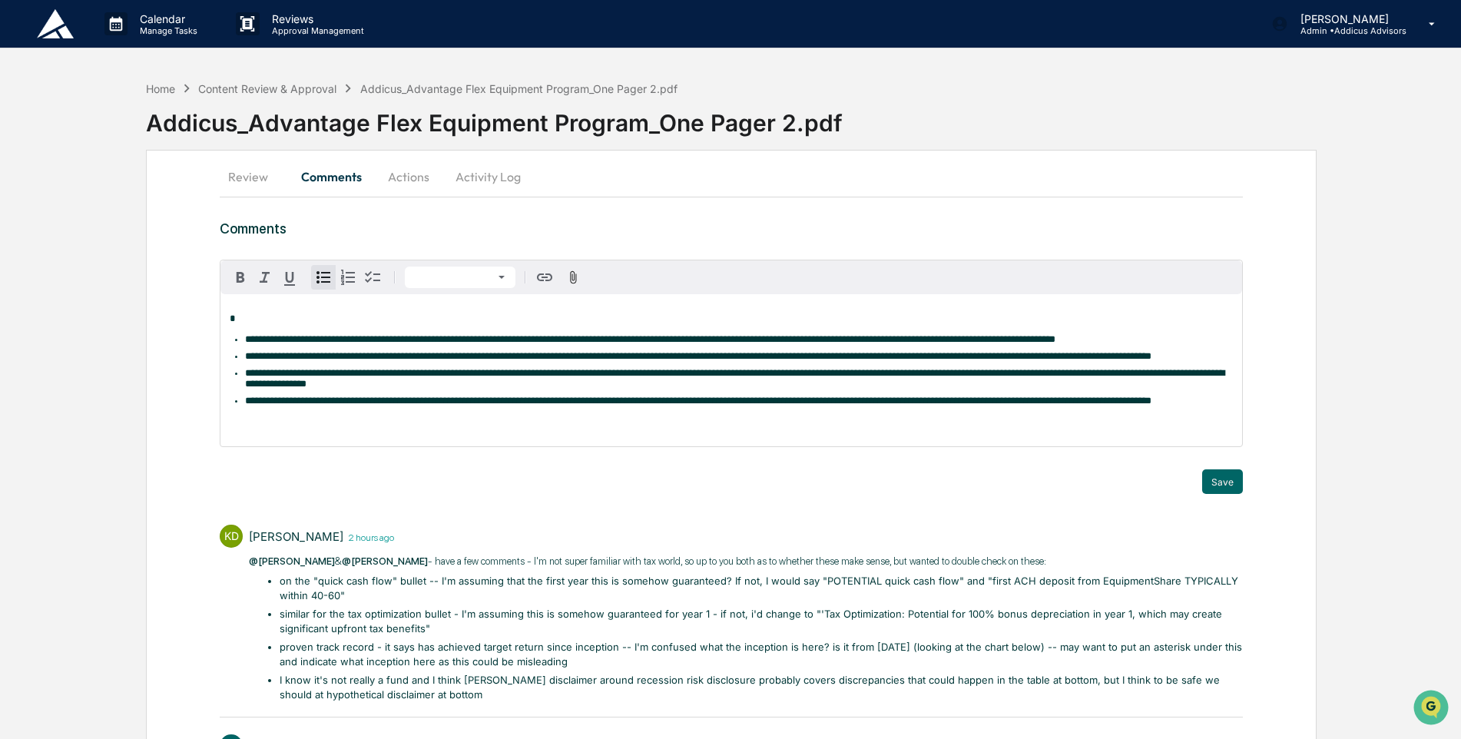
click at [548, 345] on li "**********" at bounding box center [738, 339] width 987 height 11
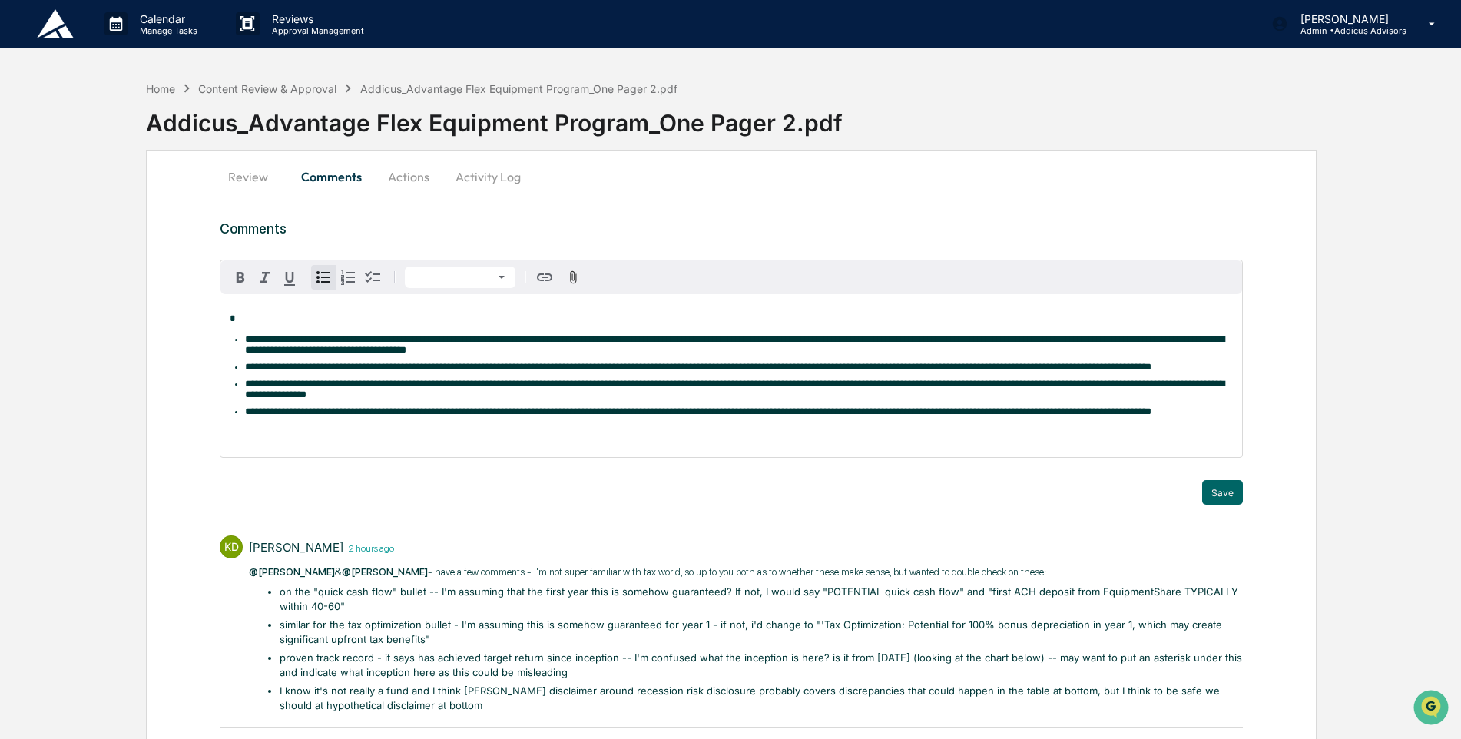
drag, startPoint x: 379, startPoint y: 378, endPoint x: 401, endPoint y: 383, distance: 22.2
click at [381, 373] on li "**********" at bounding box center [738, 367] width 987 height 11
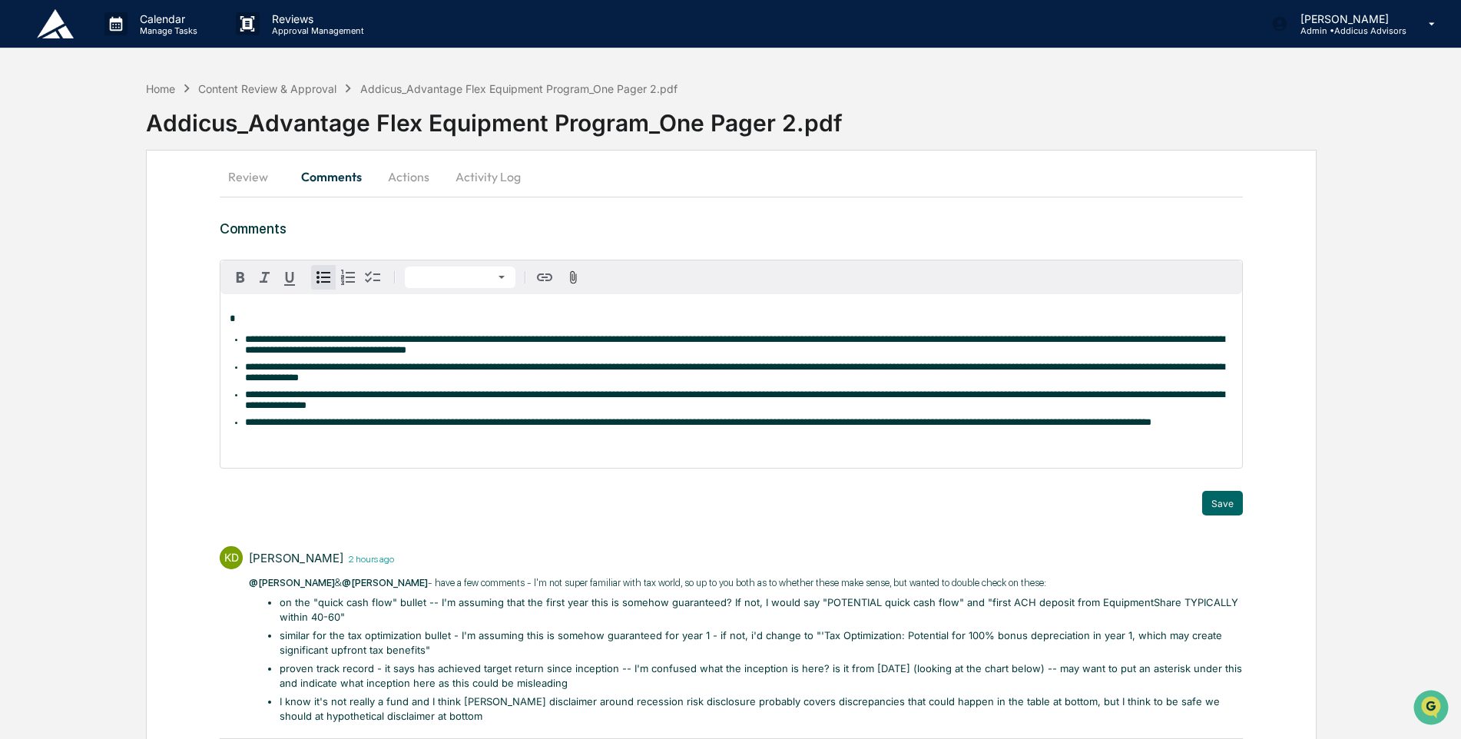
click at [568, 411] on li "**********" at bounding box center [738, 400] width 987 height 22
click at [831, 410] on span "**********" at bounding box center [734, 399] width 979 height 21
click at [432, 428] on li "**********" at bounding box center [738, 422] width 987 height 11
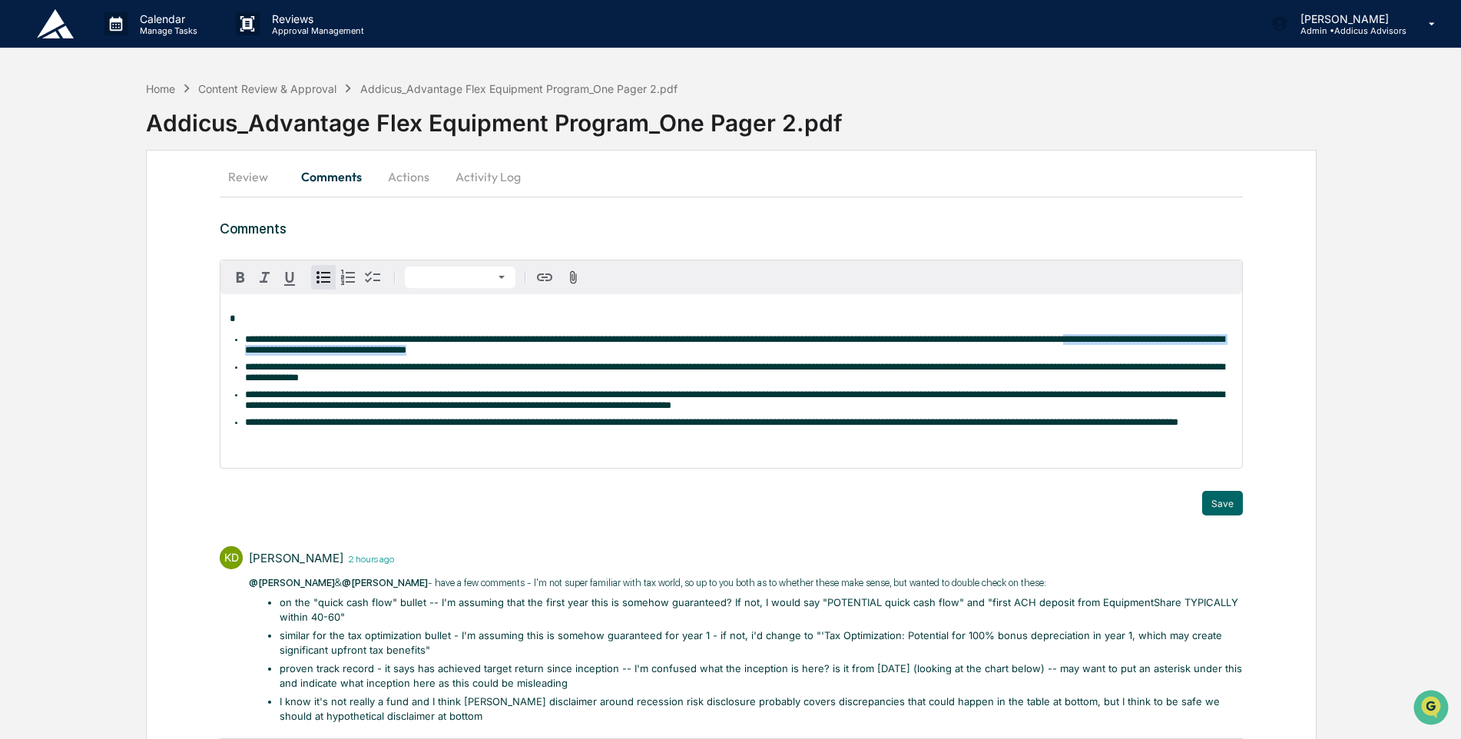
drag, startPoint x: 286, startPoint y: 349, endPoint x: 767, endPoint y: 357, distance: 481.7
click at [767, 356] on li "**********" at bounding box center [738, 345] width 987 height 22
click at [246, 273] on icon "button" at bounding box center [240, 277] width 18 height 18
drag, startPoint x: 349, startPoint y: 384, endPoint x: 530, endPoint y: 384, distance: 181.3
click at [530, 383] on li "**********" at bounding box center [738, 373] width 987 height 22
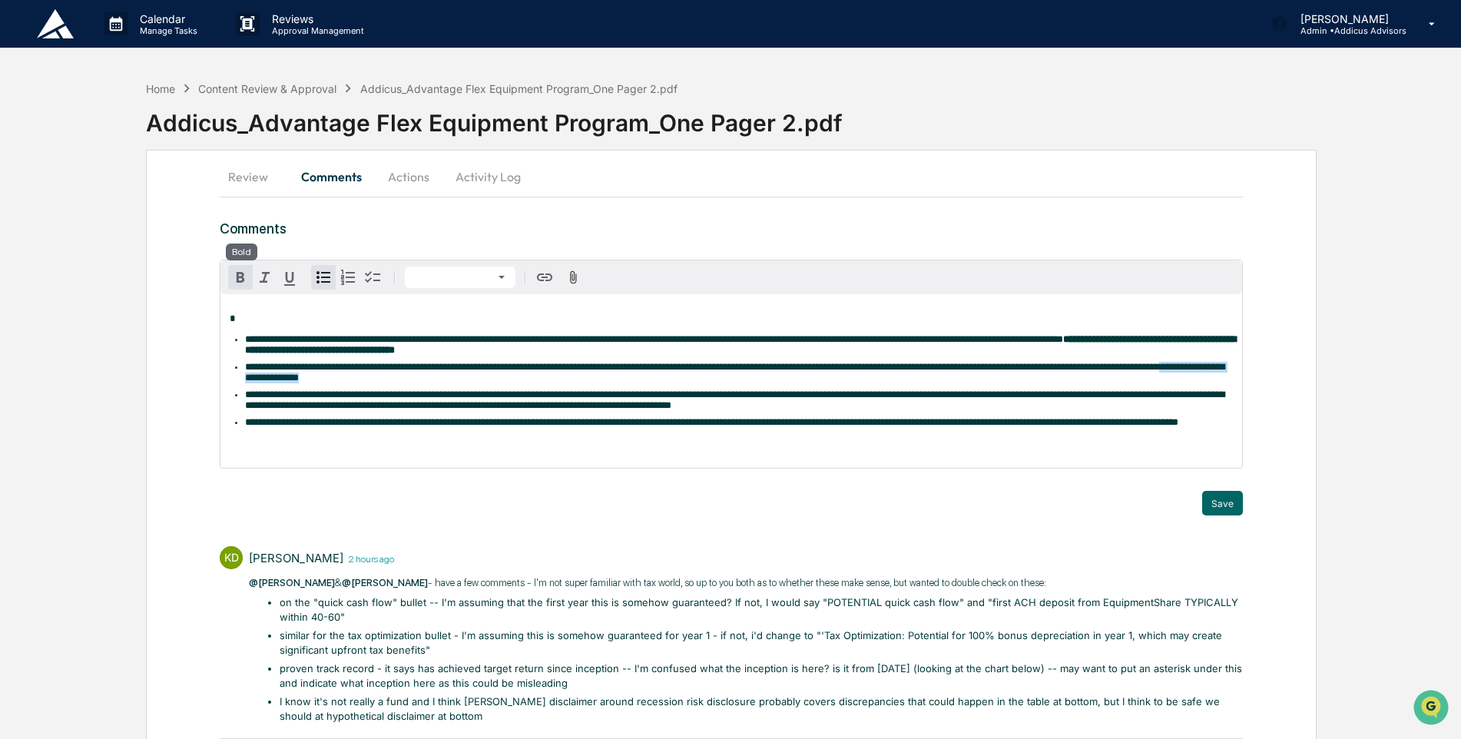
click at [238, 277] on icon "button" at bounding box center [241, 277] width 8 height 11
click at [518, 380] on strong "**********" at bounding box center [740, 372] width 991 height 21
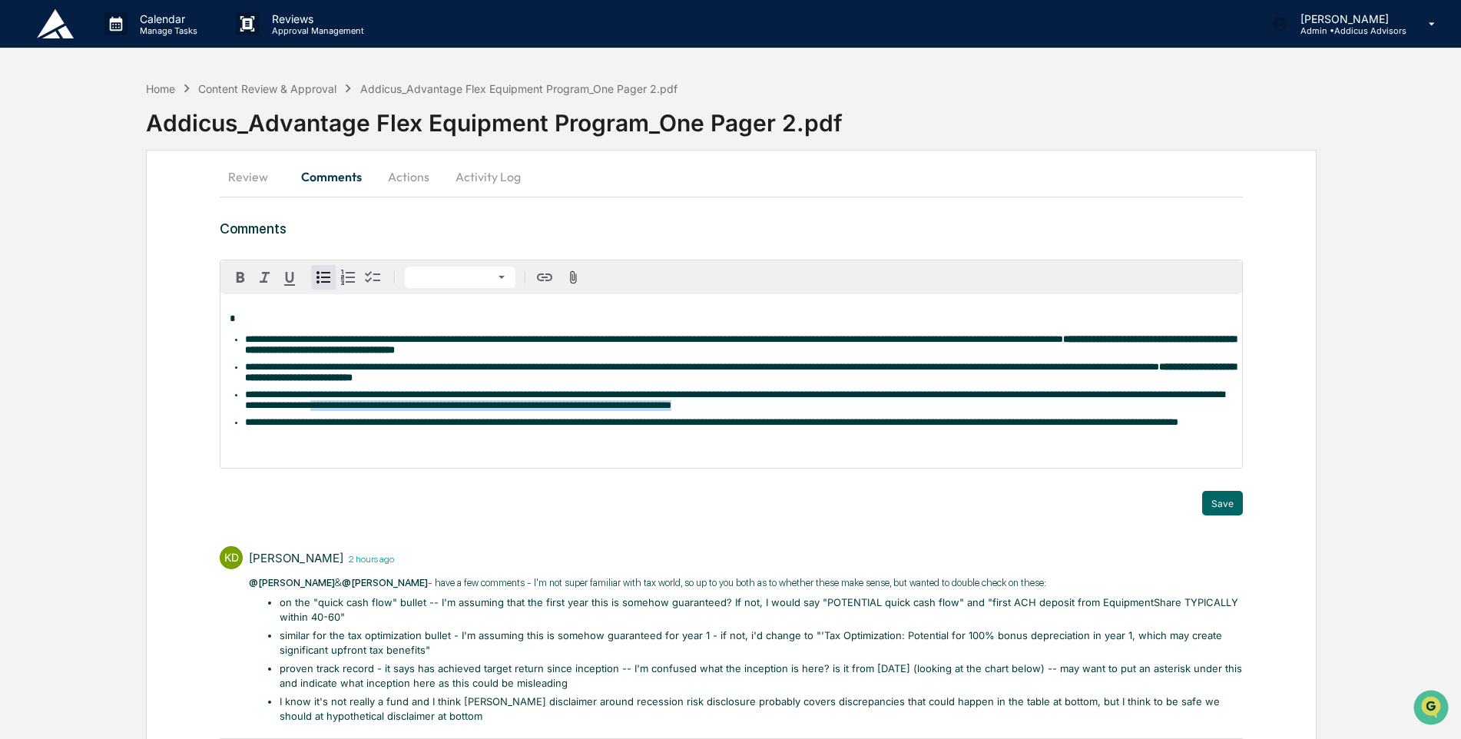
drag, startPoint x: 534, startPoint y: 416, endPoint x: 1076, endPoint y: 417, distance: 542.3
click at [1076, 411] on li "**********" at bounding box center [738, 400] width 987 height 22
click at [234, 277] on icon "button" at bounding box center [240, 277] width 18 height 18
drag, startPoint x: 406, startPoint y: 446, endPoint x: 452, endPoint y: 439, distance: 47.3
click at [445, 428] on li "**********" at bounding box center [738, 422] width 987 height 11
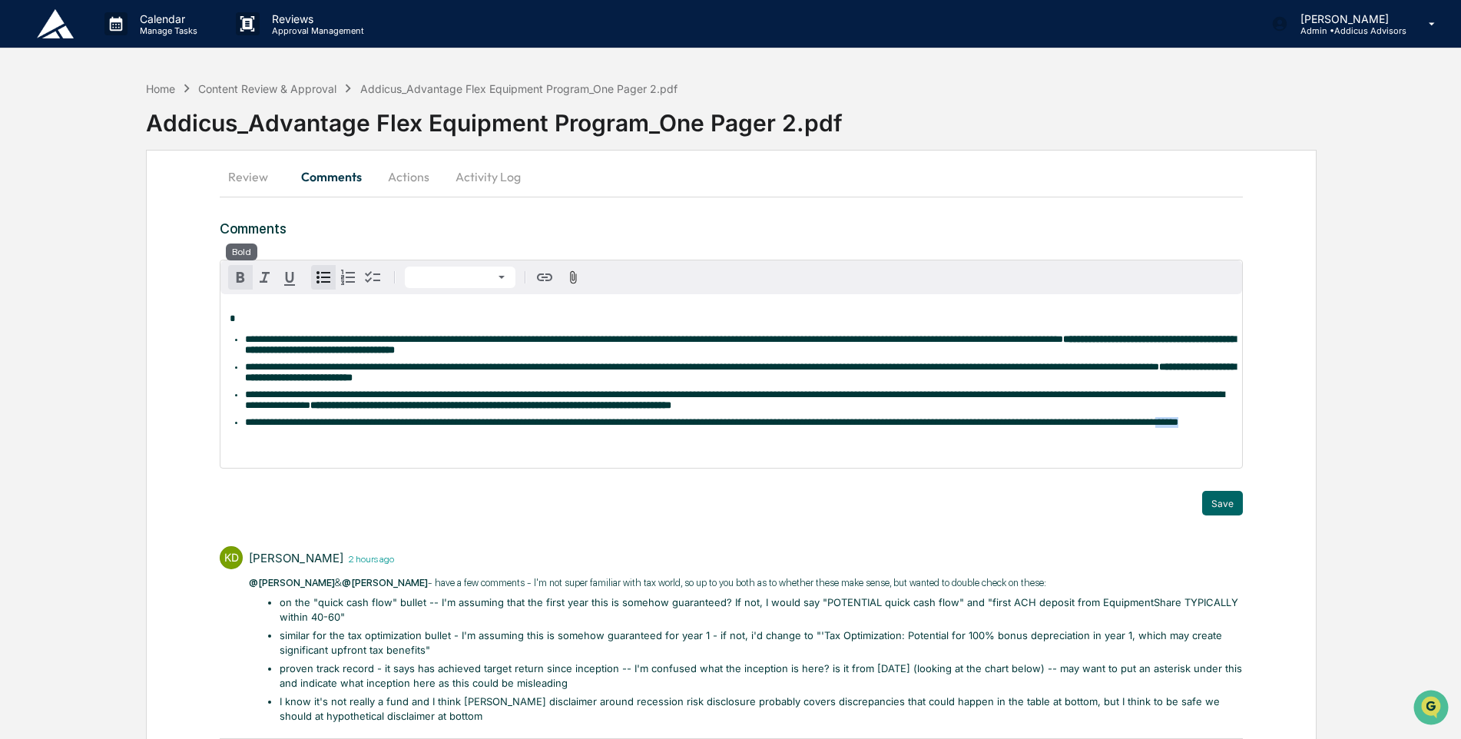
click at [234, 275] on icon "button" at bounding box center [240, 277] width 18 height 18
click at [540, 428] on li "**********" at bounding box center [738, 422] width 987 height 11
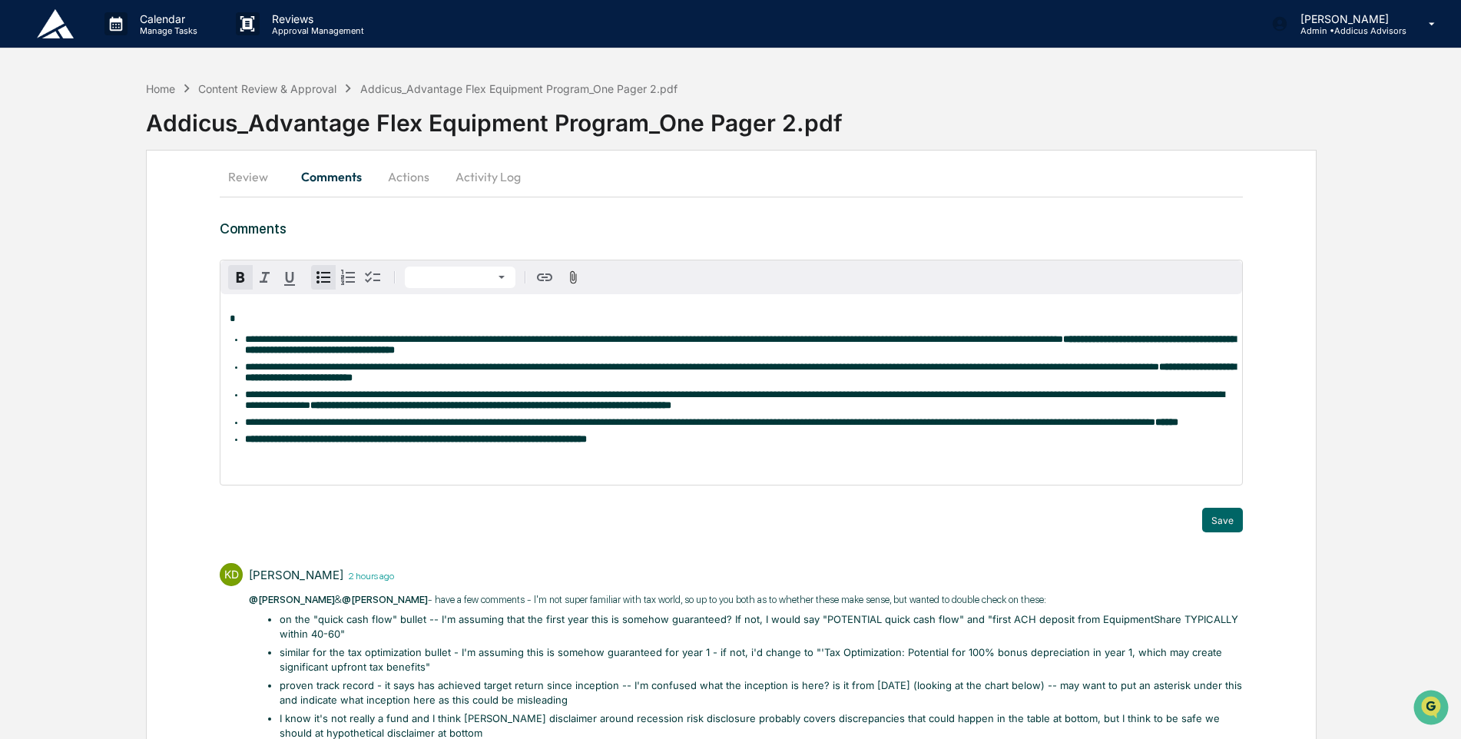
click at [579, 444] on strong "**********" at bounding box center [416, 439] width 342 height 10
click at [1230, 532] on button "Save" at bounding box center [1222, 520] width 41 height 25
